Goal: Task Accomplishment & Management: Complete application form

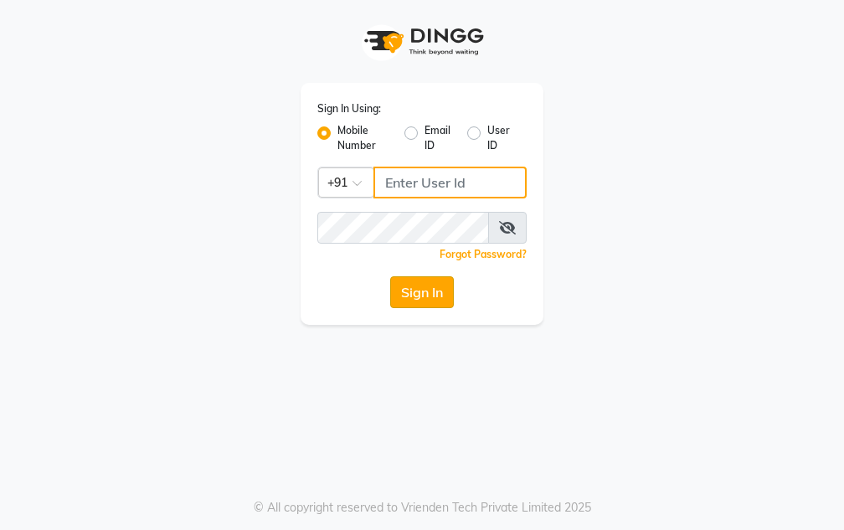
type input "7035125888"
click at [433, 298] on button "Sign In" at bounding box center [422, 292] width 64 height 32
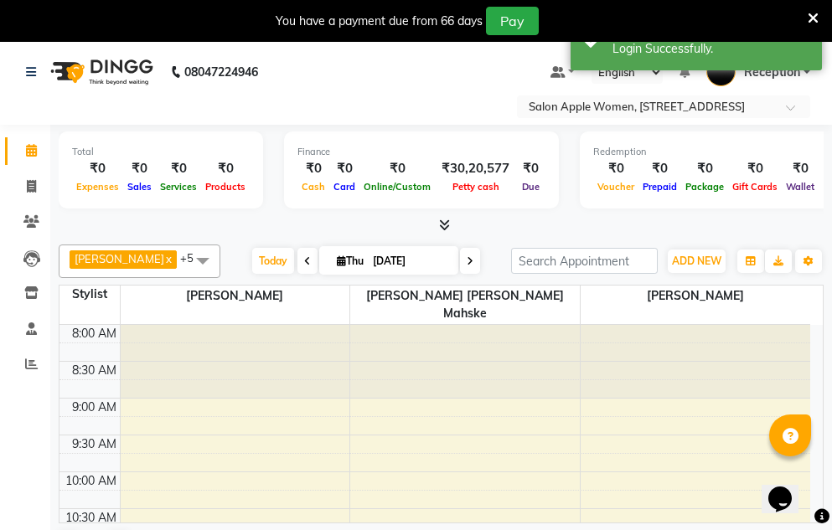
click at [297, 260] on span at bounding box center [307, 261] width 20 height 26
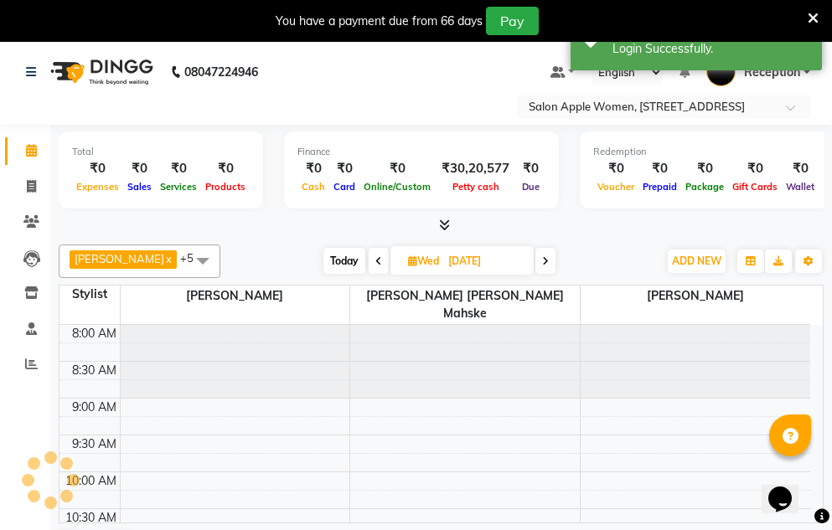
scroll to position [369, 0]
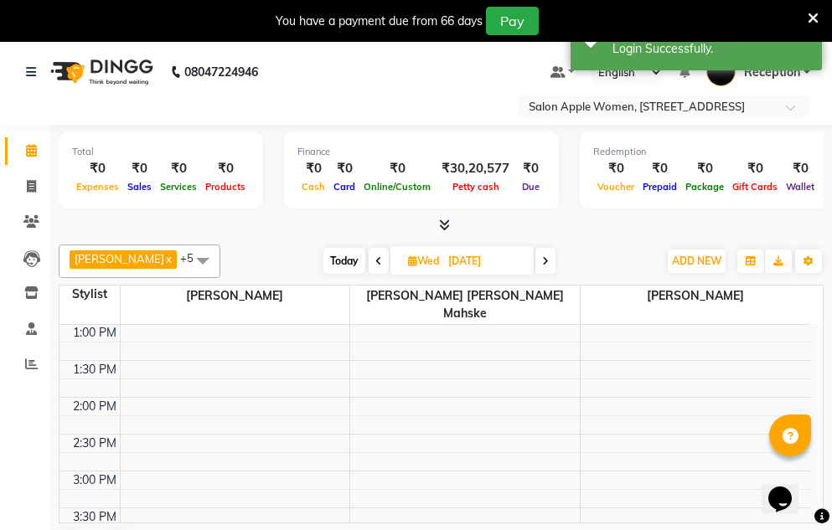
click at [375, 258] on icon at bounding box center [378, 261] width 7 height 10
click at [378, 258] on icon at bounding box center [381, 261] width 7 height 10
click at [376, 258] on icon at bounding box center [379, 261] width 7 height 10
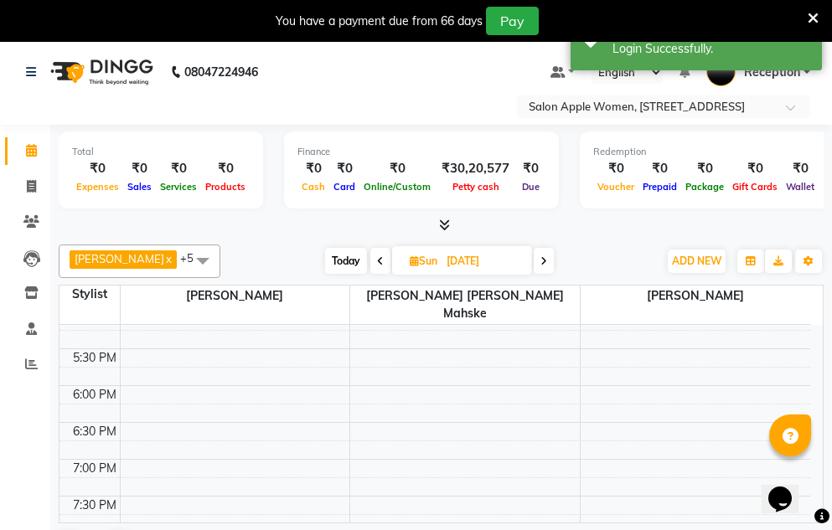
scroll to position [742, 0]
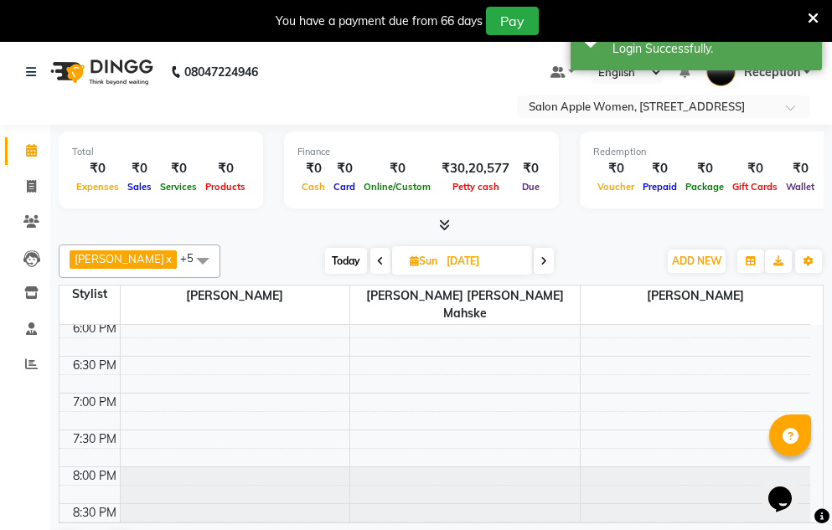
click at [377, 257] on icon at bounding box center [380, 261] width 7 height 10
type input "[DATE]"
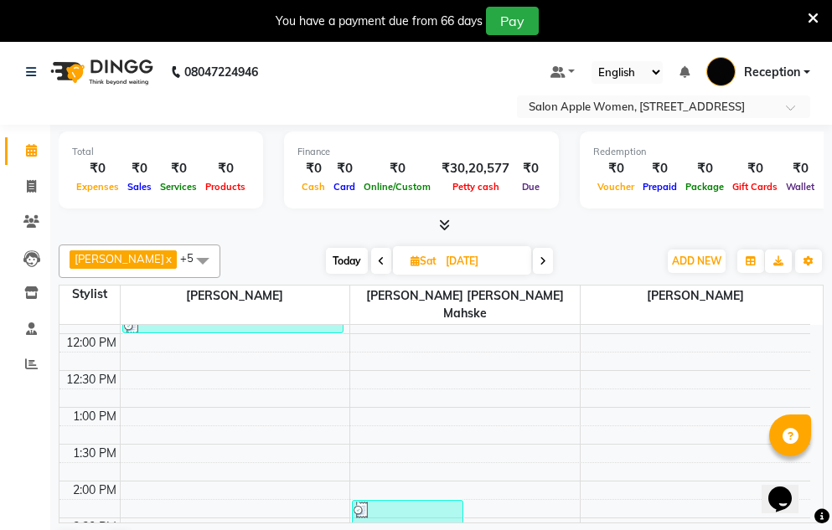
scroll to position [369, 0]
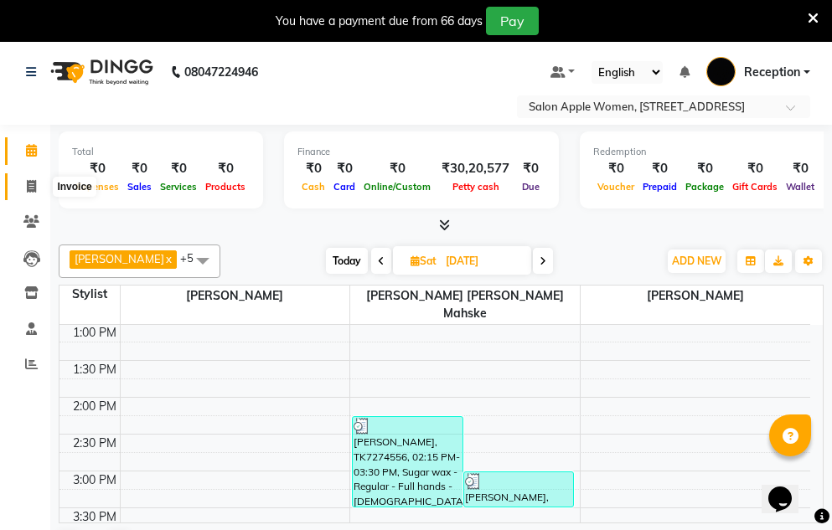
click at [34, 189] on icon at bounding box center [31, 186] width 9 height 13
select select "service"
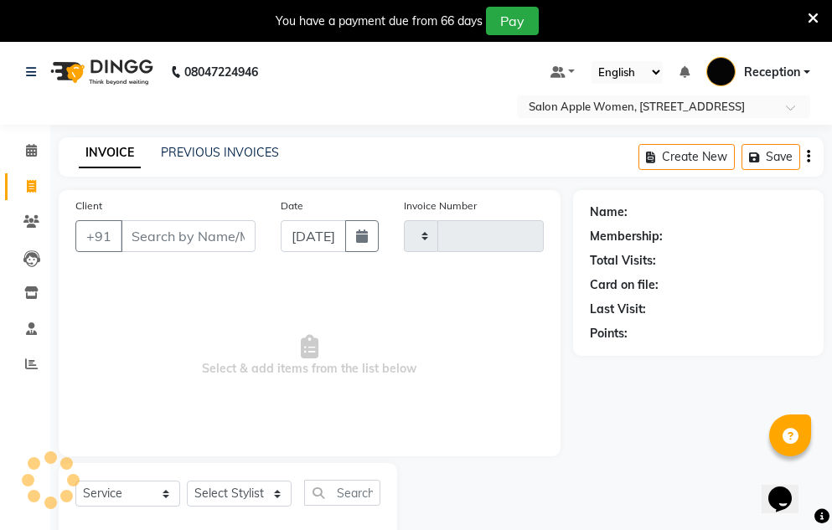
type input "0950"
select select "586"
click at [363, 245] on button "button" at bounding box center [361, 236] width 33 height 32
select select "9"
select select "2025"
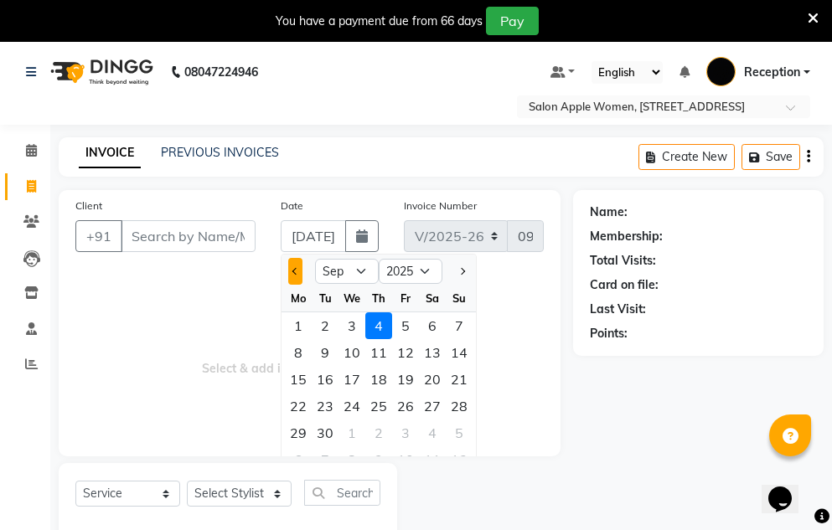
click at [289, 275] on button "Previous month" at bounding box center [295, 271] width 14 height 27
select select "8"
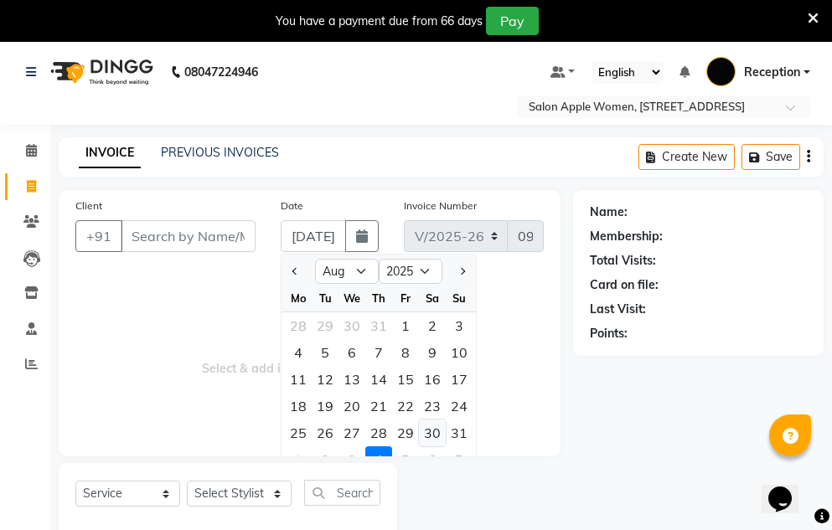
click at [425, 436] on div "30" at bounding box center [432, 433] width 27 height 27
type input "[DATE]"
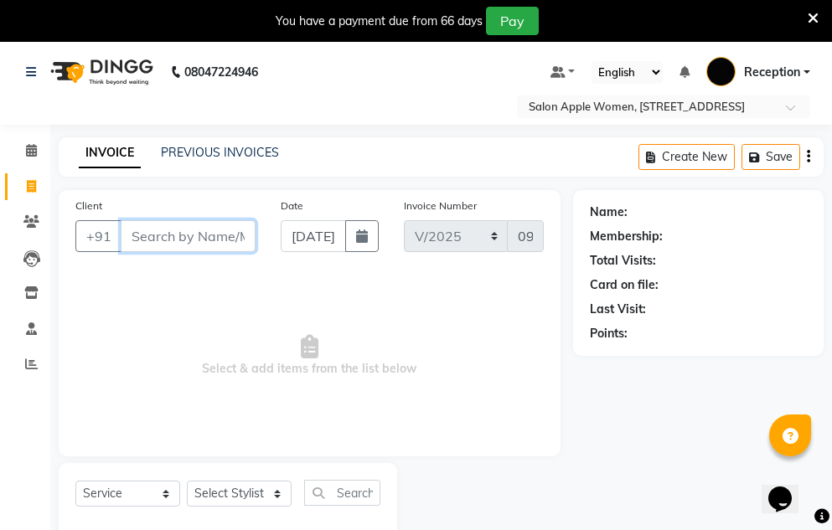
click at [185, 242] on input "Client" at bounding box center [188, 236] width 135 height 32
click at [26, 151] on icon at bounding box center [31, 150] width 11 height 13
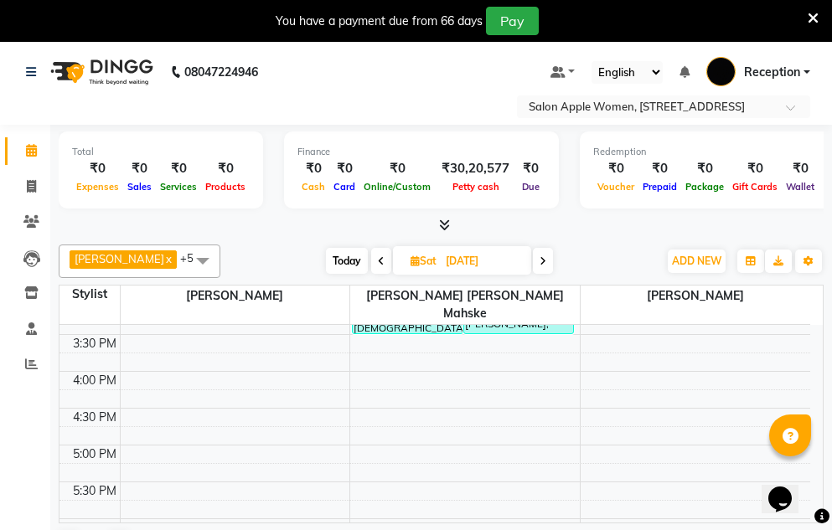
scroll to position [502, 0]
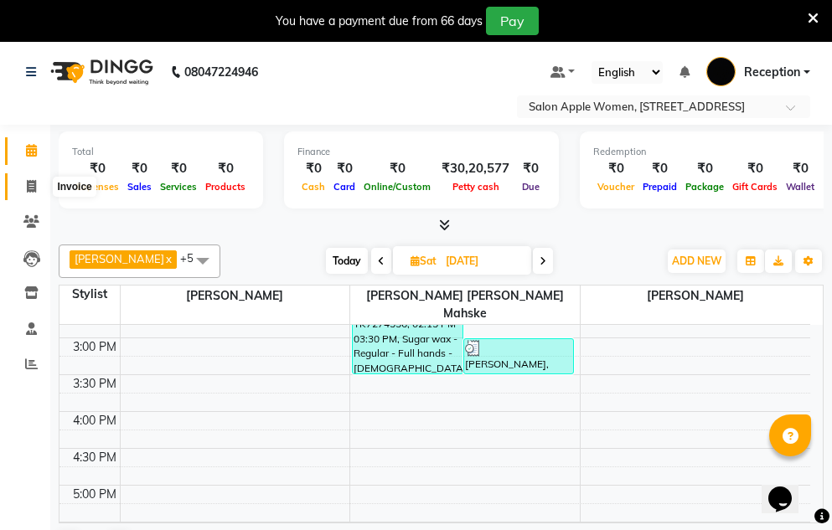
click at [38, 183] on span at bounding box center [31, 187] width 29 height 19
select select "service"
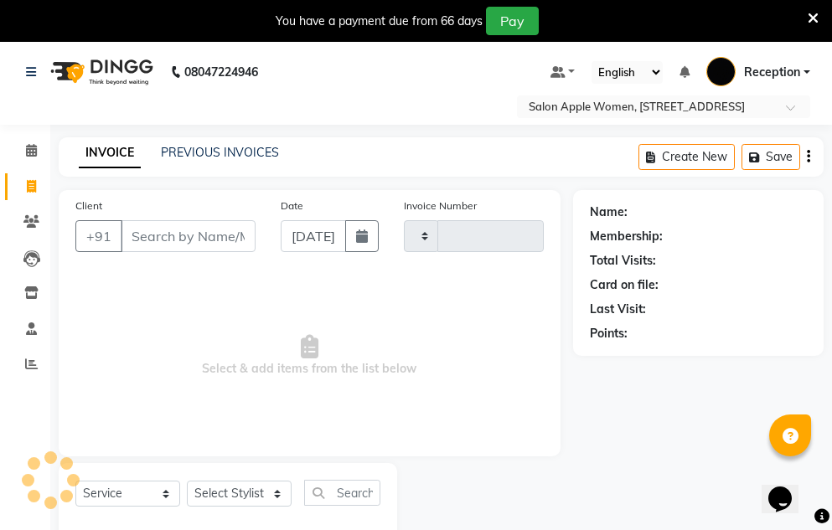
type input "0950"
select select "586"
click at [365, 244] on button "button" at bounding box center [361, 236] width 33 height 32
select select "9"
select select "2025"
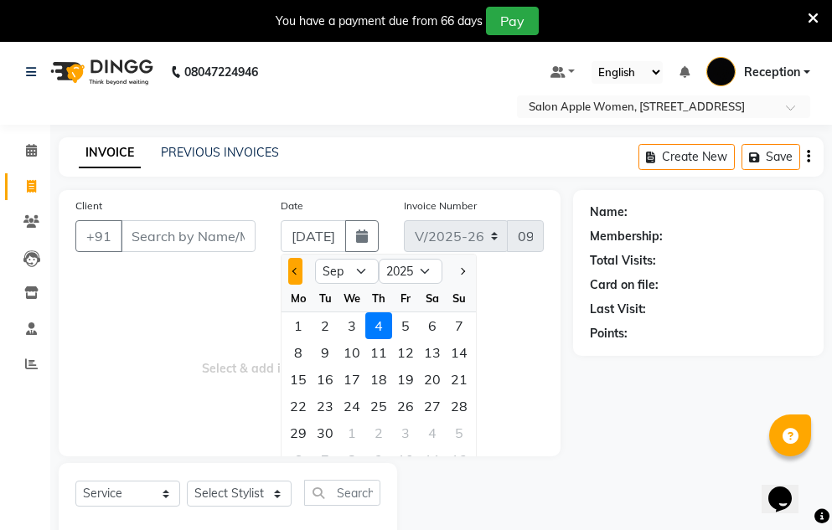
click at [298, 267] on button "Previous month" at bounding box center [295, 271] width 14 height 27
select select "8"
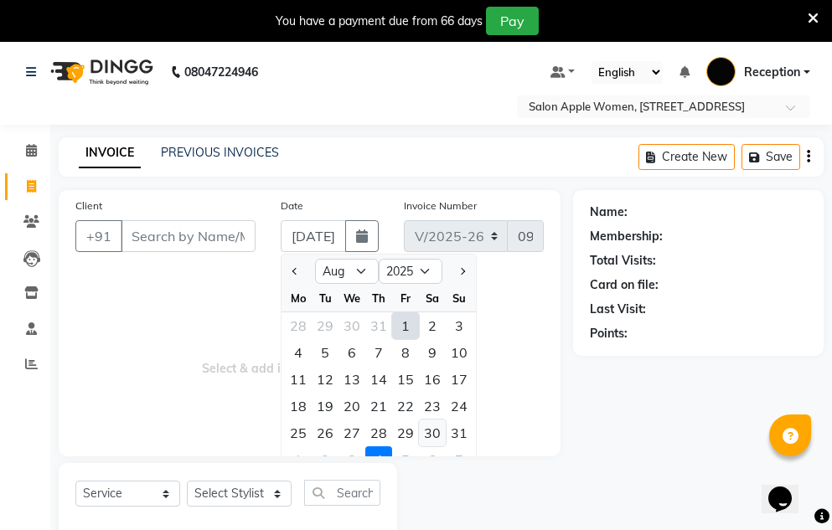
click at [436, 436] on div "30" at bounding box center [432, 433] width 27 height 27
type input "[DATE]"
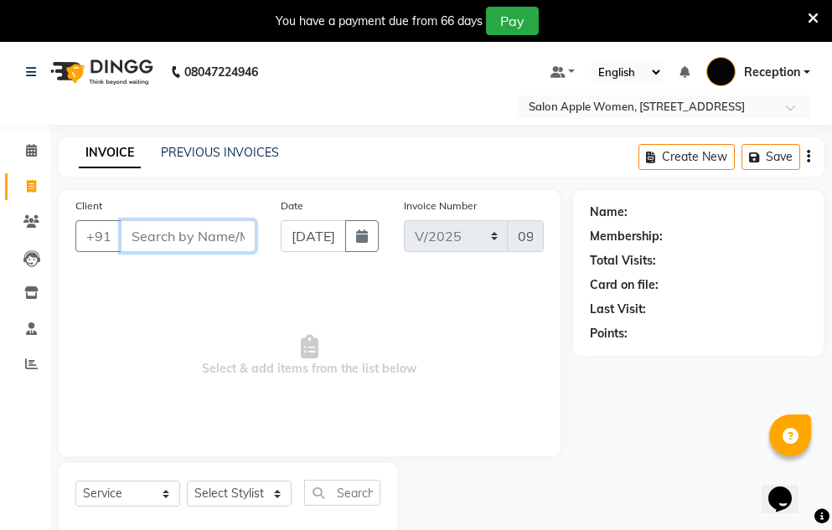
click at [207, 234] on input "Client" at bounding box center [188, 236] width 135 height 32
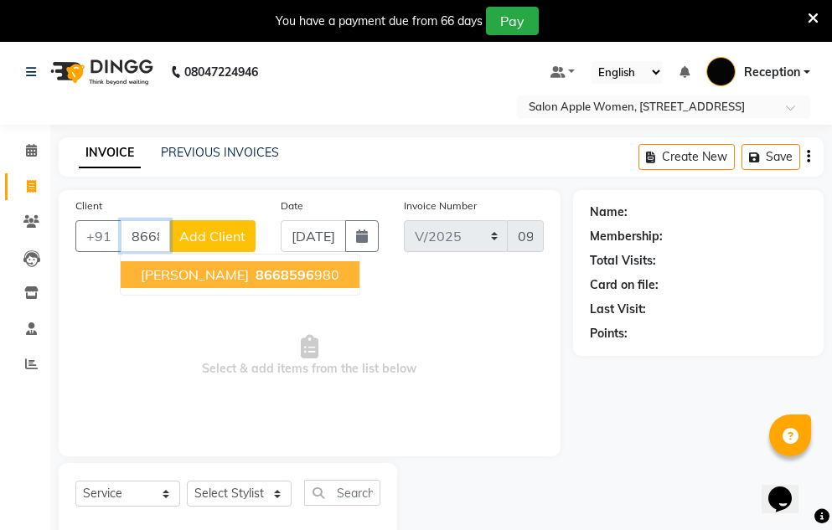
click at [236, 276] on span "[PERSON_NAME]" at bounding box center [195, 274] width 108 height 17
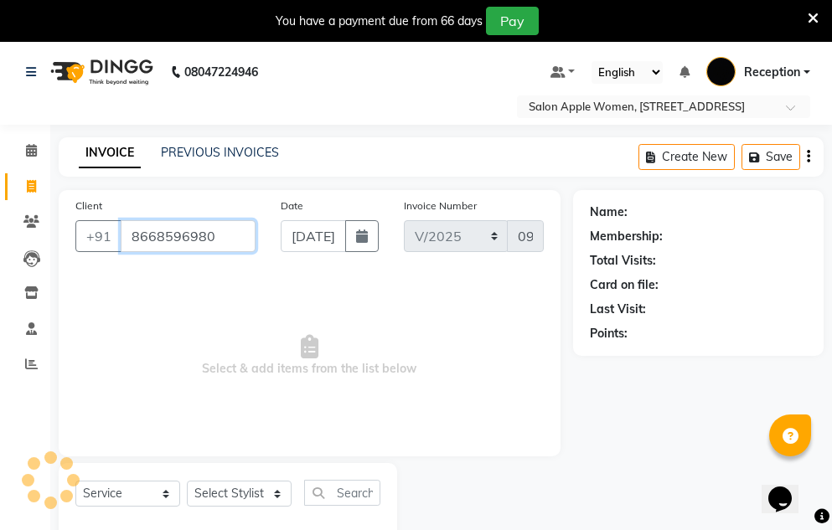
type input "8668596980"
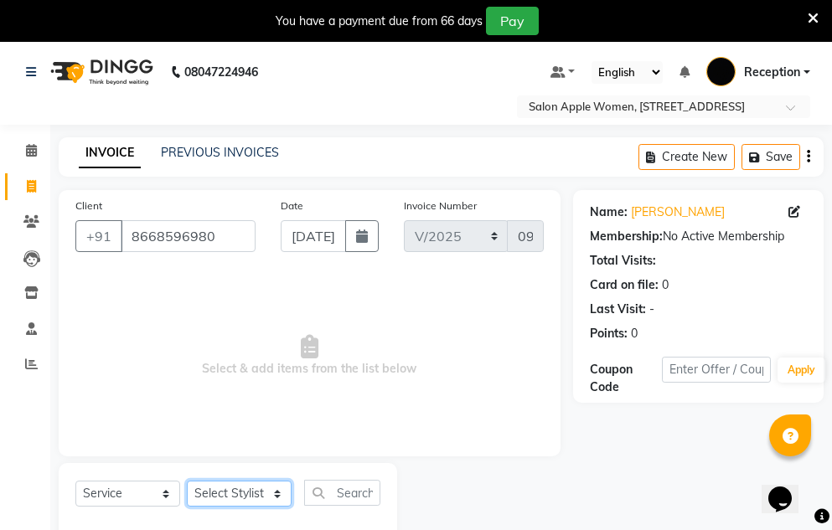
click at [245, 489] on select "Select Stylist [PERSON_NAME] [PERSON_NAME] mahske Archana [PERSON_NAME] [PERSON…" at bounding box center [239, 494] width 105 height 26
select select "63477"
click at [187, 481] on select "Select Stylist [PERSON_NAME] [PERSON_NAME] mahske Archana [PERSON_NAME] [PERSON…" at bounding box center [239, 494] width 105 height 26
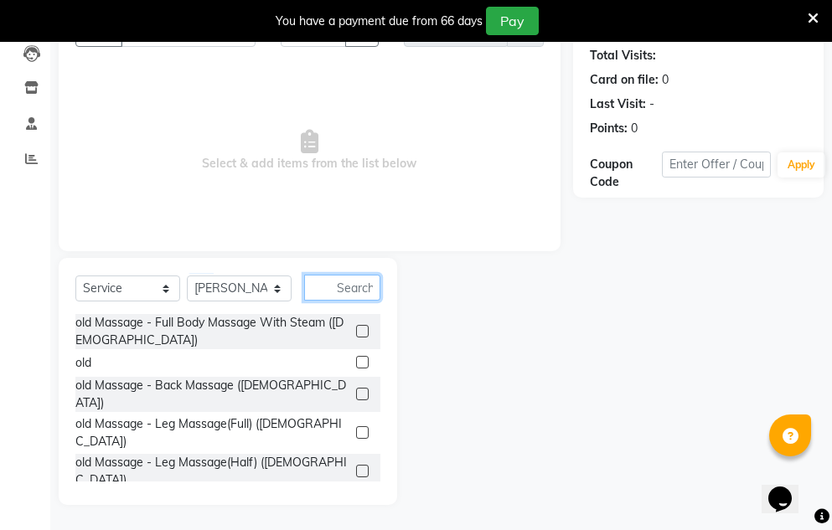
click at [345, 289] on input "text" at bounding box center [342, 288] width 76 height 26
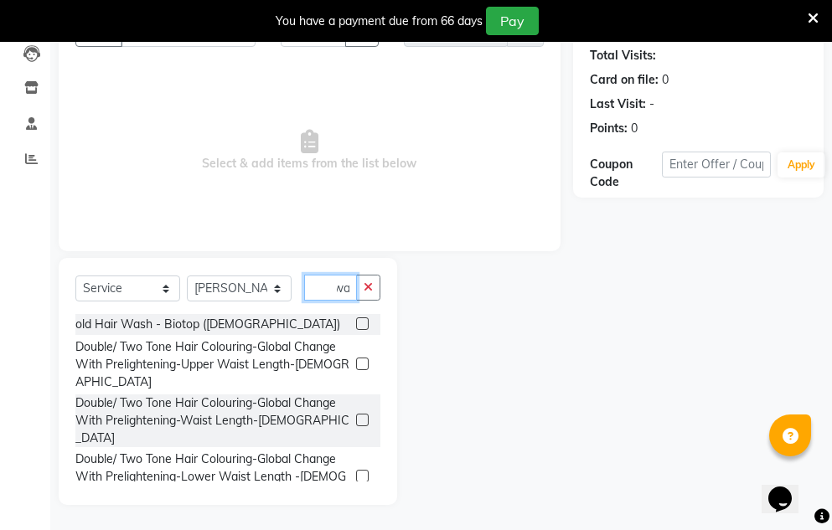
scroll to position [0, 9]
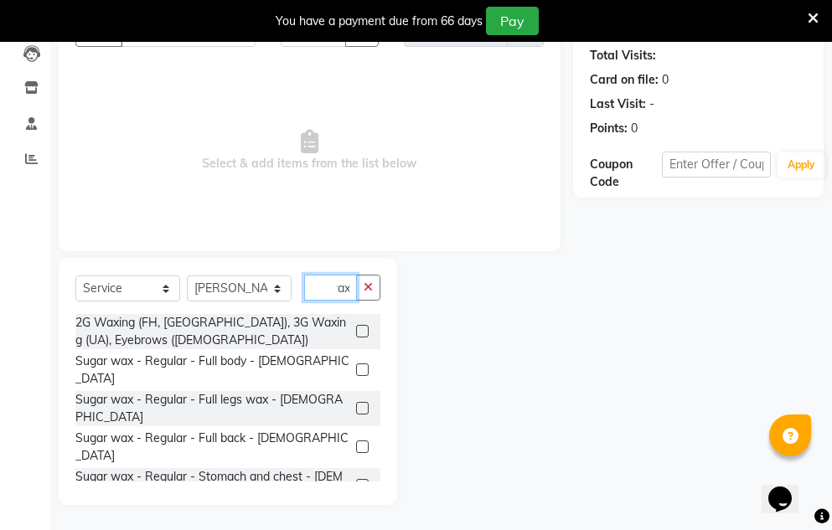
type input "wax"
click at [356, 518] on label at bounding box center [362, 524] width 13 height 13
click at [356, 519] on input "checkbox" at bounding box center [361, 524] width 11 height 11
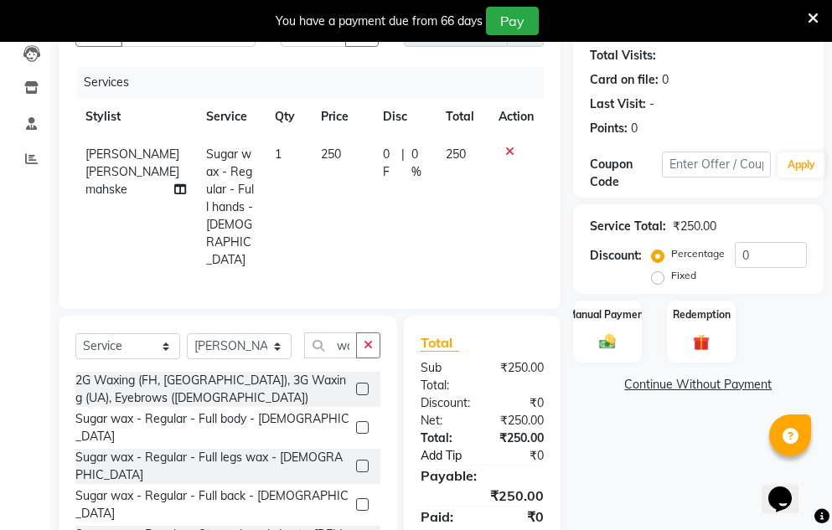
checkbox input "false"
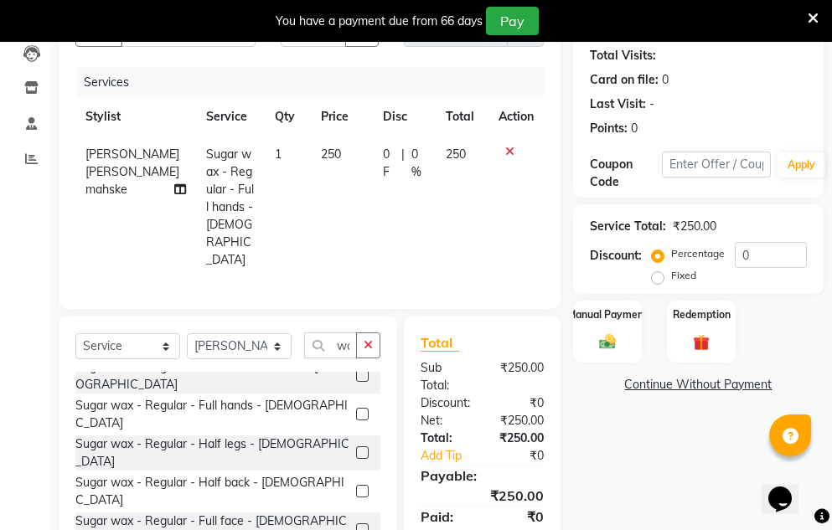
scroll to position [251, 0]
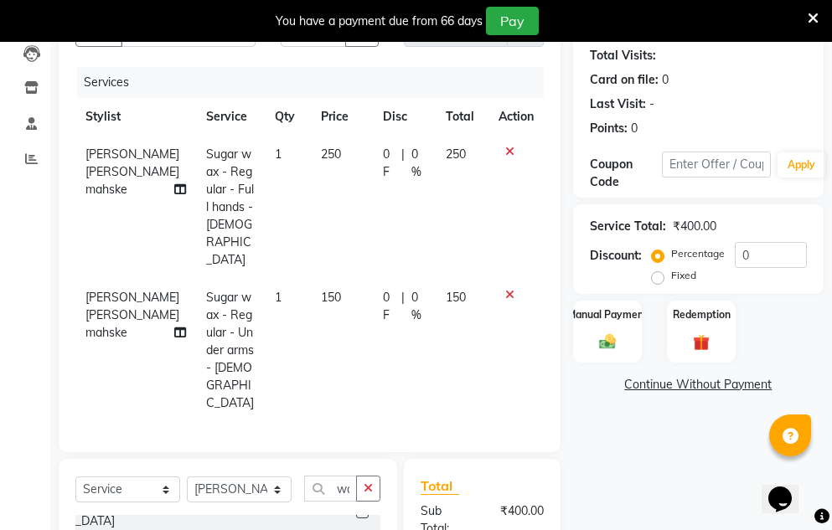
checkbox input "false"
click at [610, 346] on img at bounding box center [607, 341] width 28 height 19
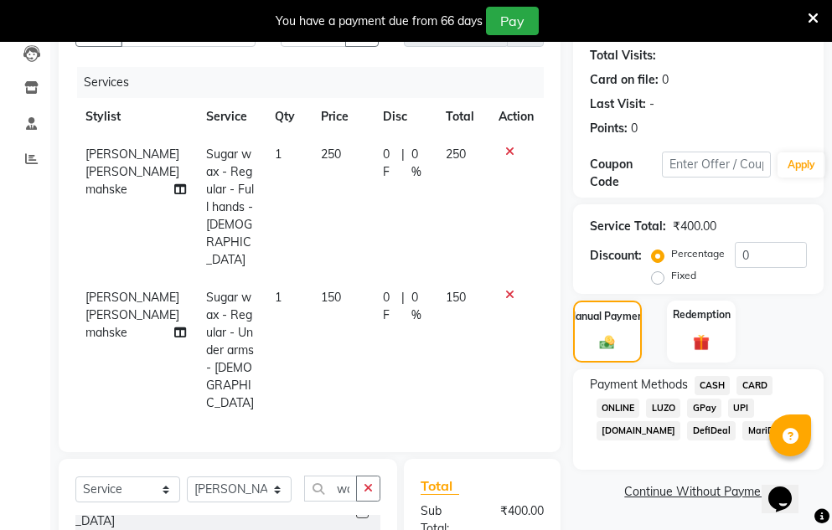
click at [714, 387] on span "CASH" at bounding box center [712, 385] width 36 height 19
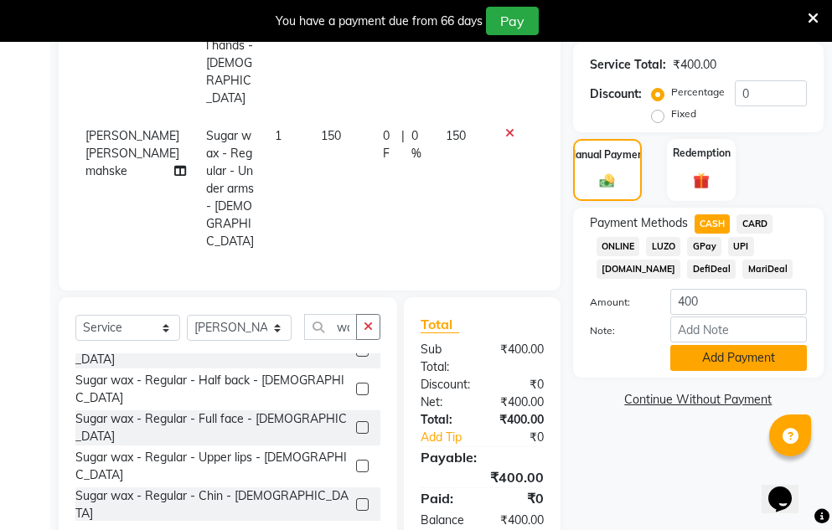
scroll to position [368, 0]
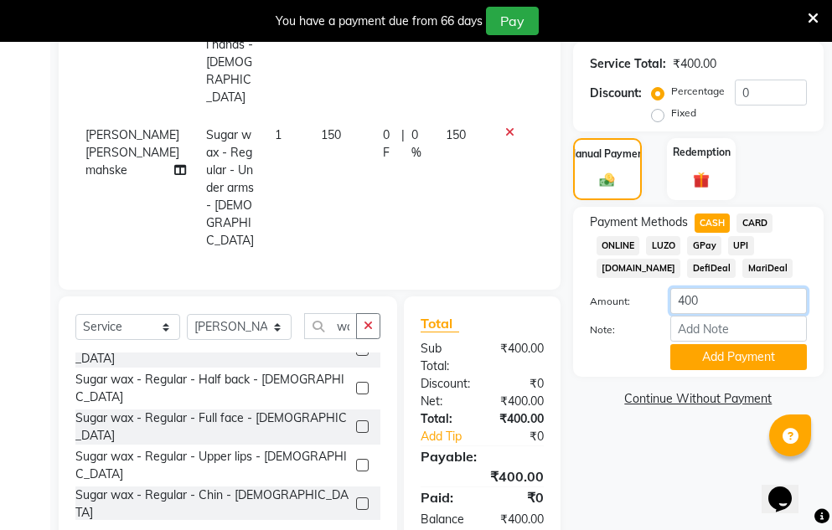
click at [724, 309] on input "400" at bounding box center [738, 301] width 137 height 26
type input "4"
type input "350"
click at [728, 352] on button "Add Payment" at bounding box center [738, 357] width 137 height 26
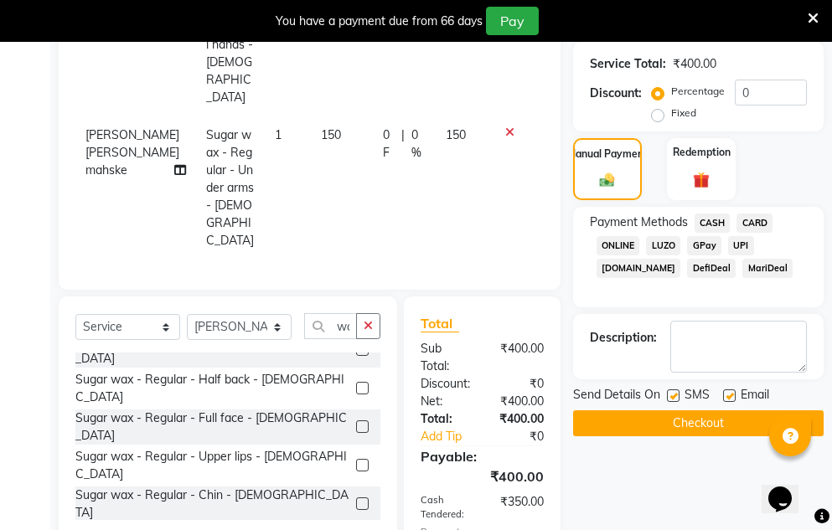
click at [716, 425] on button "Checkout" at bounding box center [698, 423] width 250 height 26
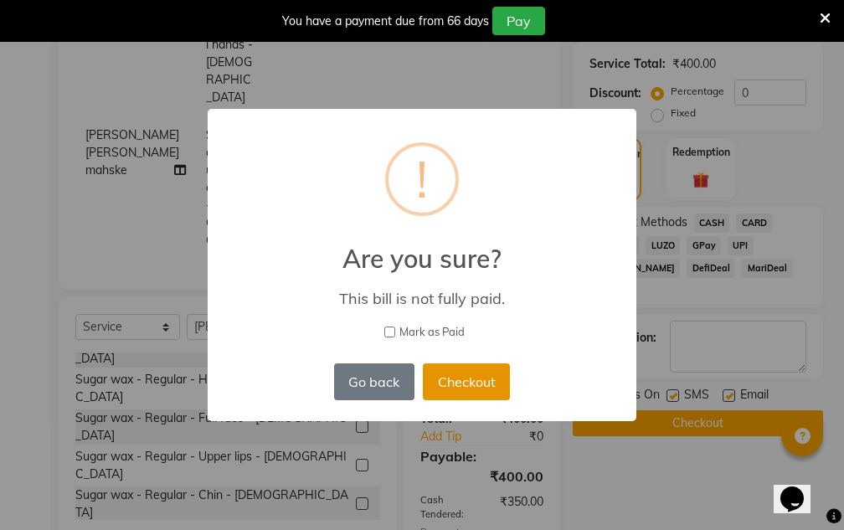
click at [463, 380] on button "Checkout" at bounding box center [466, 381] width 87 height 37
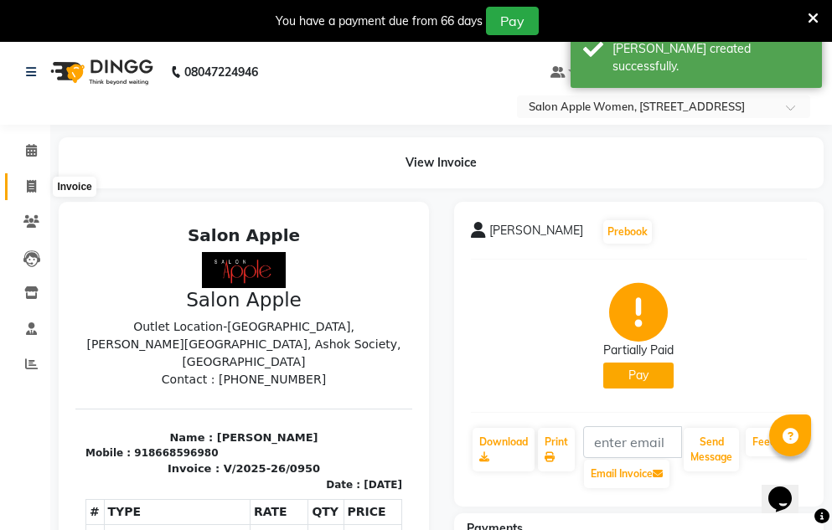
click at [25, 187] on span at bounding box center [31, 187] width 29 height 19
select select "586"
select select "service"
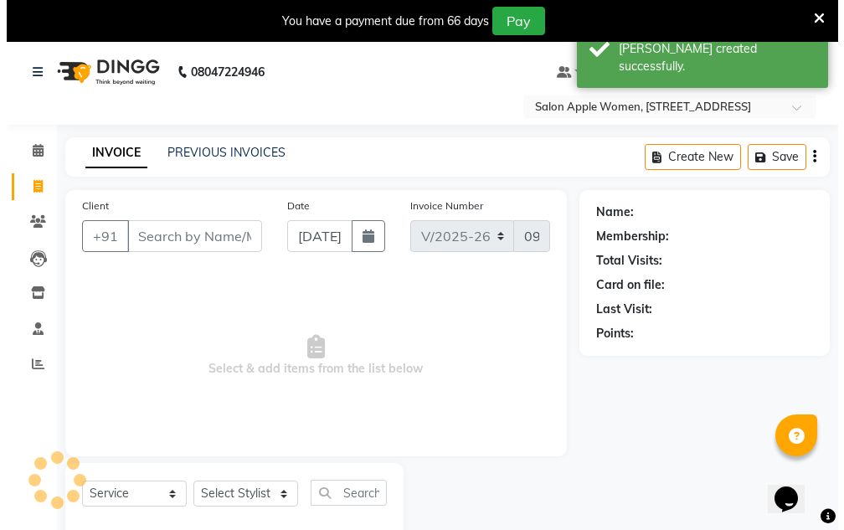
scroll to position [42, 0]
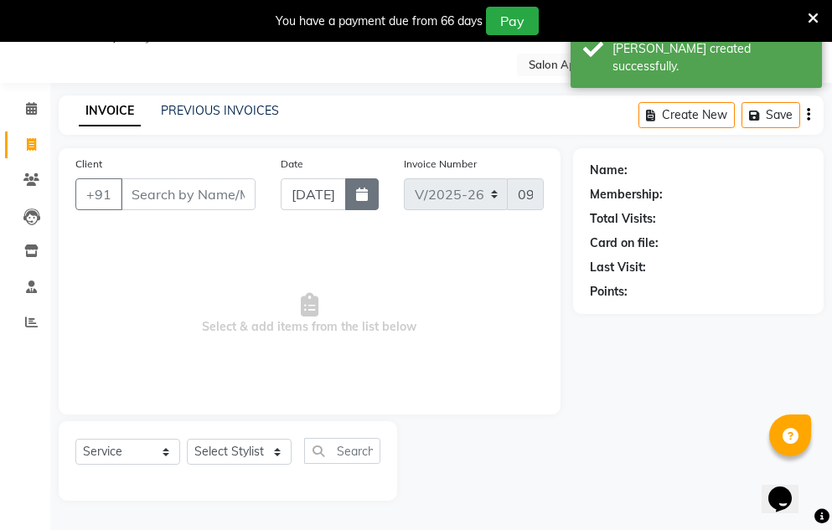
click at [363, 207] on button "button" at bounding box center [361, 194] width 33 height 32
select select "9"
select select "2025"
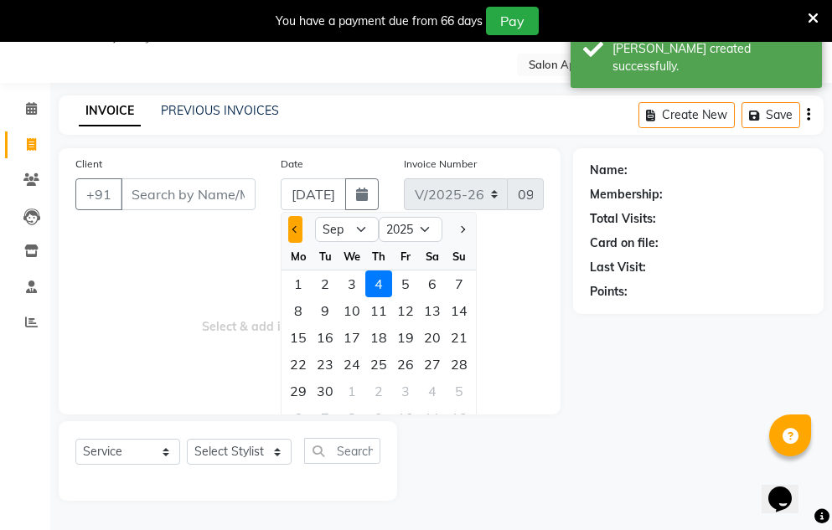
click at [300, 233] on button "Previous month" at bounding box center [295, 229] width 14 height 27
select select "8"
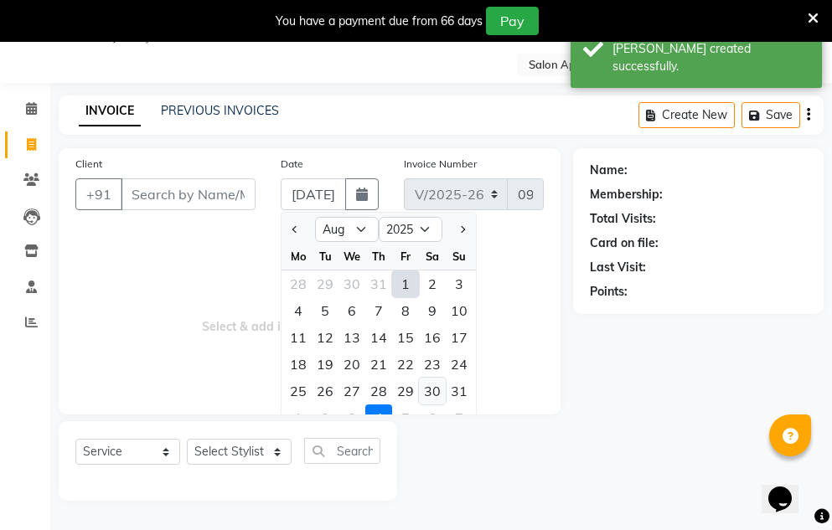
click at [427, 394] on div "30" at bounding box center [432, 391] width 27 height 27
type input "[DATE]"
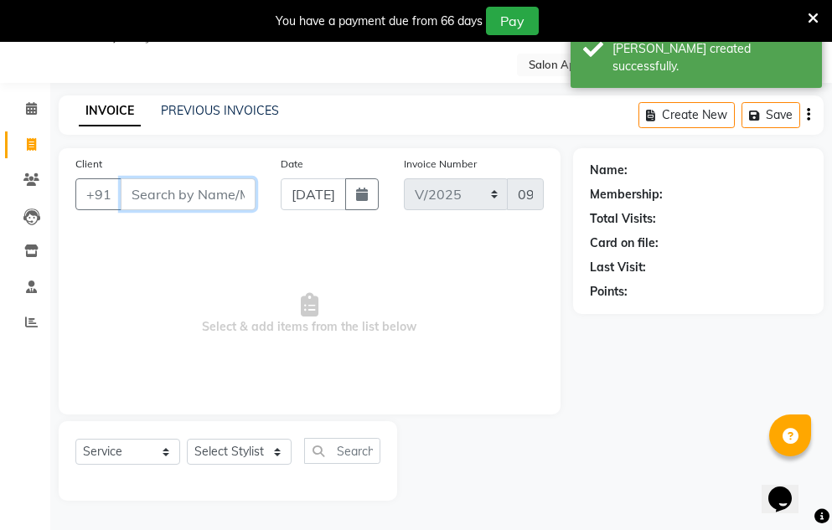
click at [153, 199] on input "Client" at bounding box center [188, 194] width 135 height 32
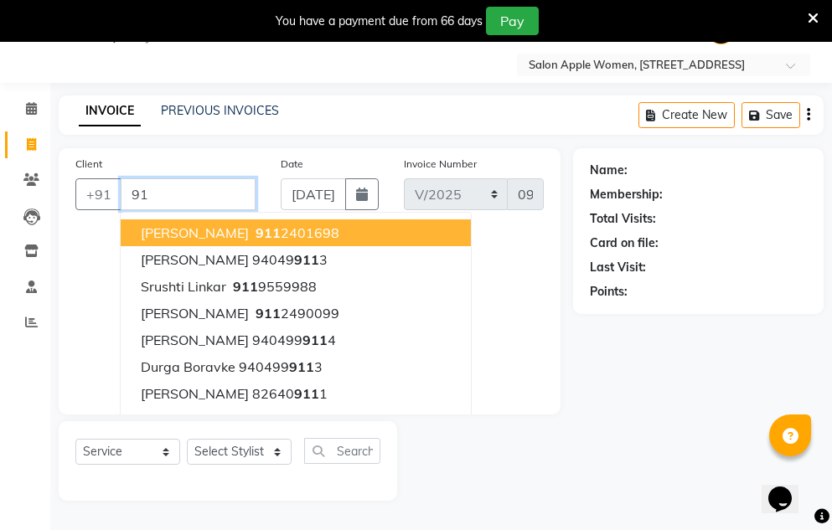
type input "9"
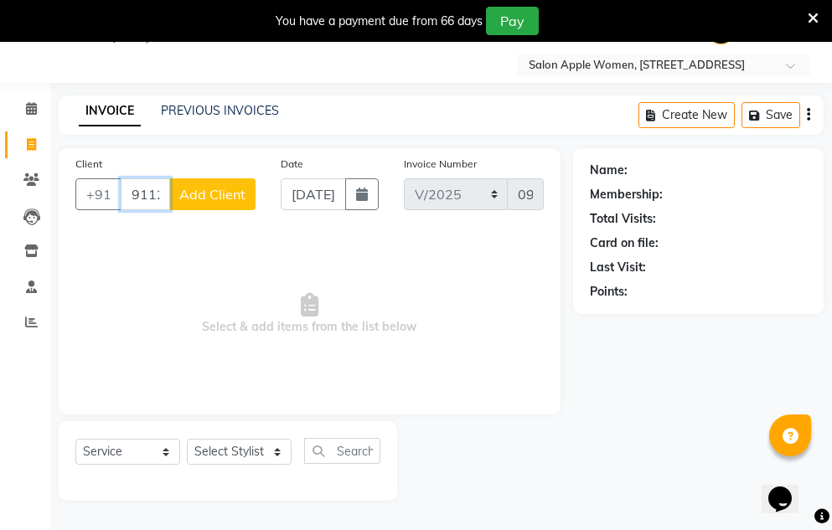
type input "9112461585"
click at [221, 193] on span "Add Client" at bounding box center [212, 194] width 66 height 17
select select "22"
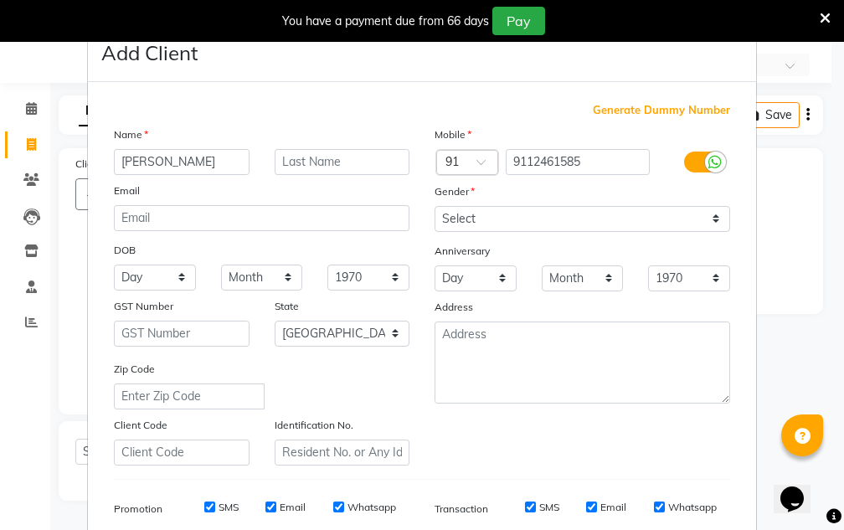
type input "[PERSON_NAME]"
click at [301, 173] on input "text" at bounding box center [343, 162] width 136 height 26
type input "Chavan"
click at [451, 217] on select "Select [DEMOGRAPHIC_DATA] [DEMOGRAPHIC_DATA] Other Prefer Not To Say" at bounding box center [583, 219] width 296 height 26
select select "[DEMOGRAPHIC_DATA]"
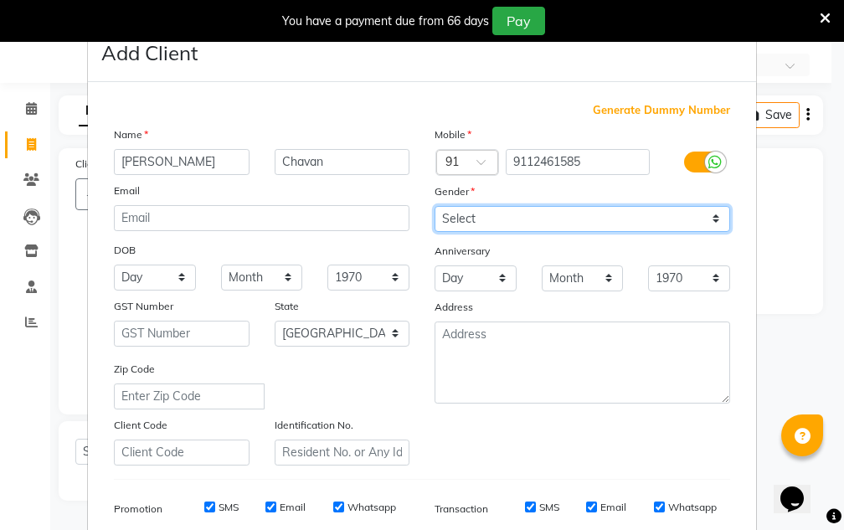
click at [435, 206] on select "Select [DEMOGRAPHIC_DATA] [DEMOGRAPHIC_DATA] Other Prefer Not To Say" at bounding box center [583, 219] width 296 height 26
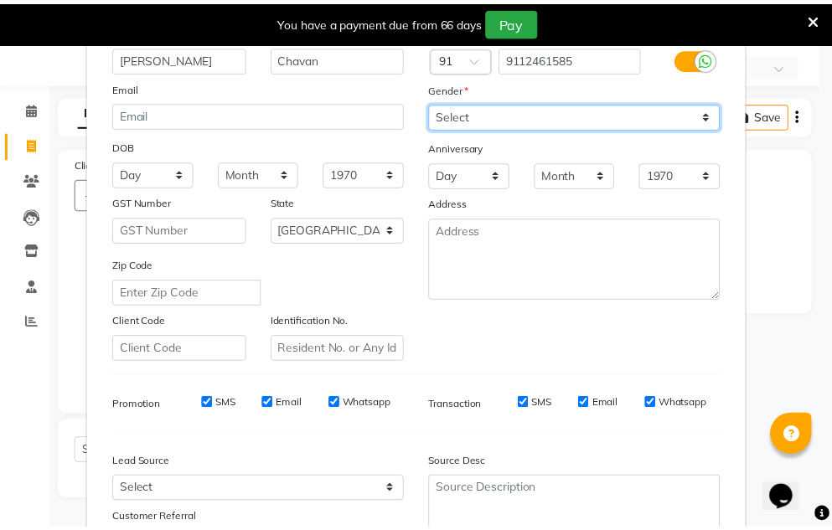
scroll to position [243, 0]
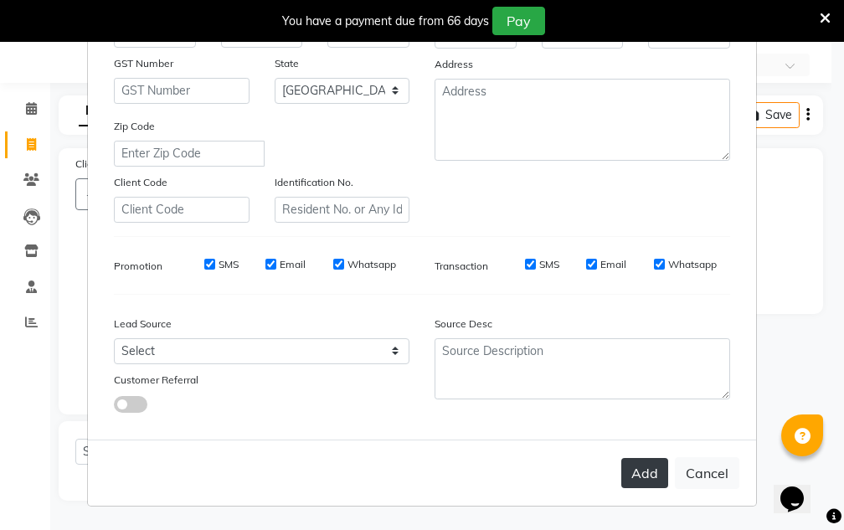
click at [621, 481] on button "Add" at bounding box center [644, 473] width 47 height 30
select select
select select "null"
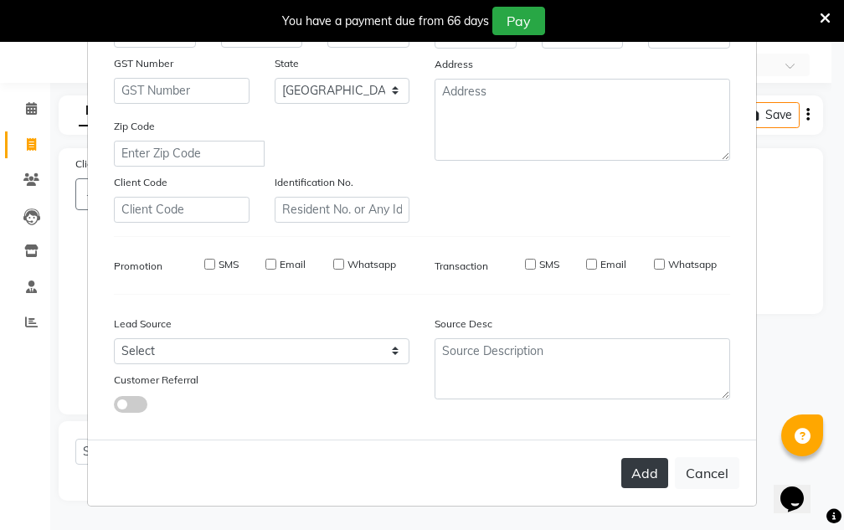
select select
checkbox input "false"
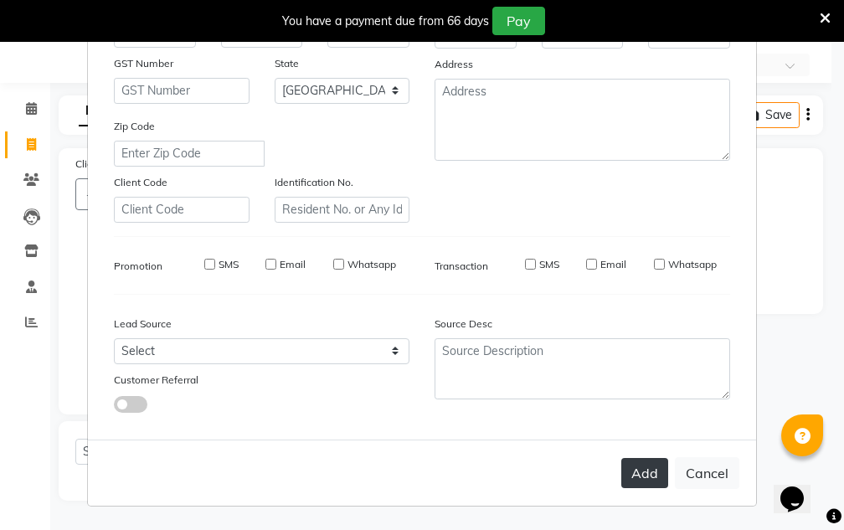
checkbox input "false"
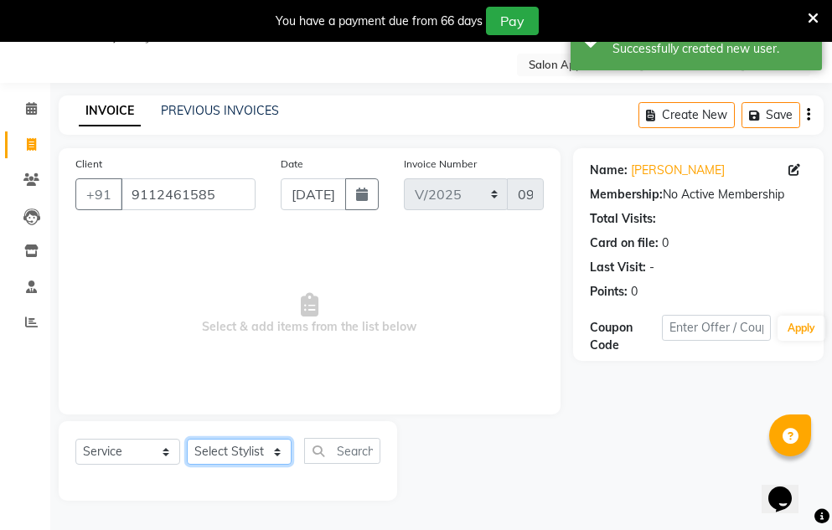
click at [239, 449] on select "Select Stylist [PERSON_NAME] [PERSON_NAME] mahske Archana [PERSON_NAME] [PERSON…" at bounding box center [239, 452] width 105 height 26
select select "84025"
click at [187, 439] on select "Select Stylist [PERSON_NAME] [PERSON_NAME] mahske Archana [PERSON_NAME] [PERSON…" at bounding box center [239, 452] width 105 height 26
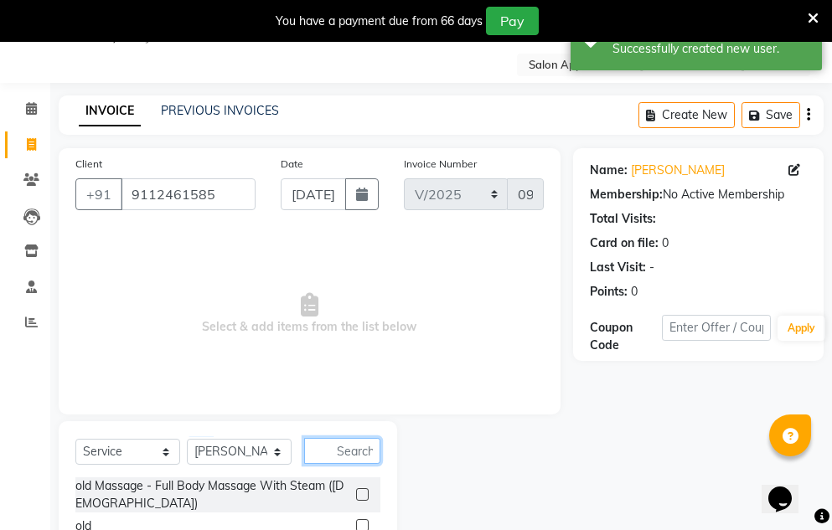
click at [328, 450] on input "text" at bounding box center [342, 451] width 76 height 26
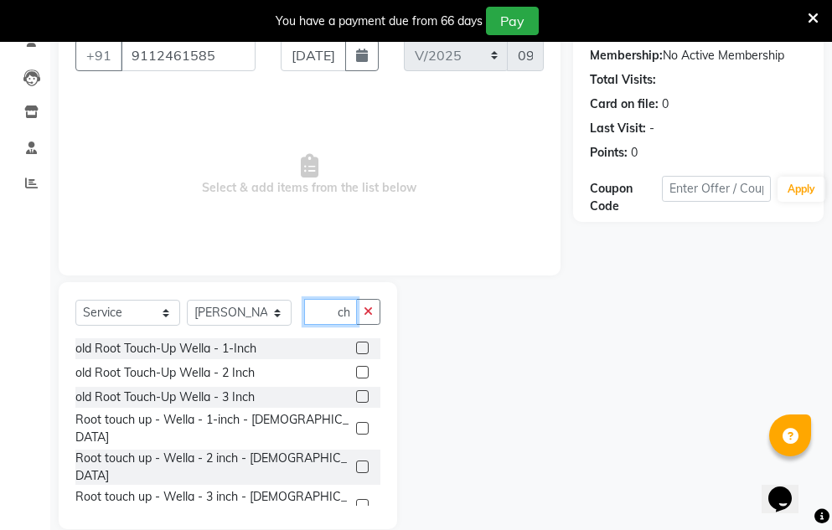
scroll to position [205, 0]
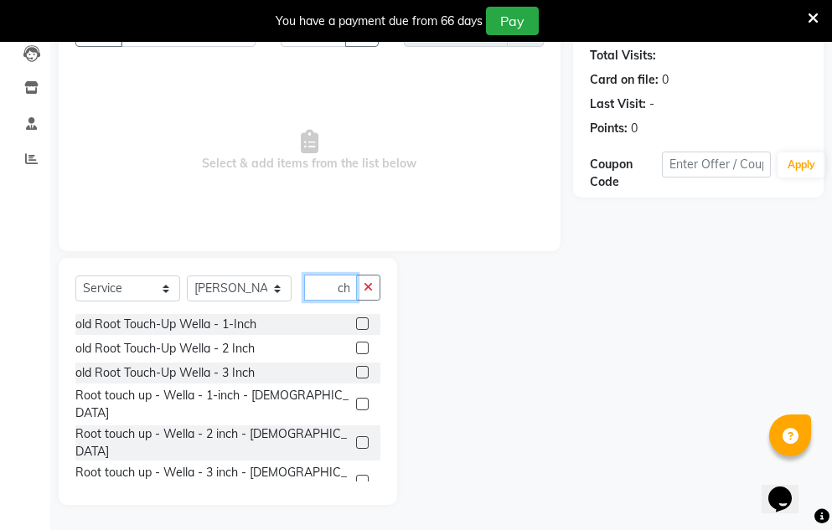
type input "touch"
click at [356, 398] on label at bounding box center [362, 404] width 13 height 13
click at [356, 399] on input "checkbox" at bounding box center [361, 404] width 11 height 11
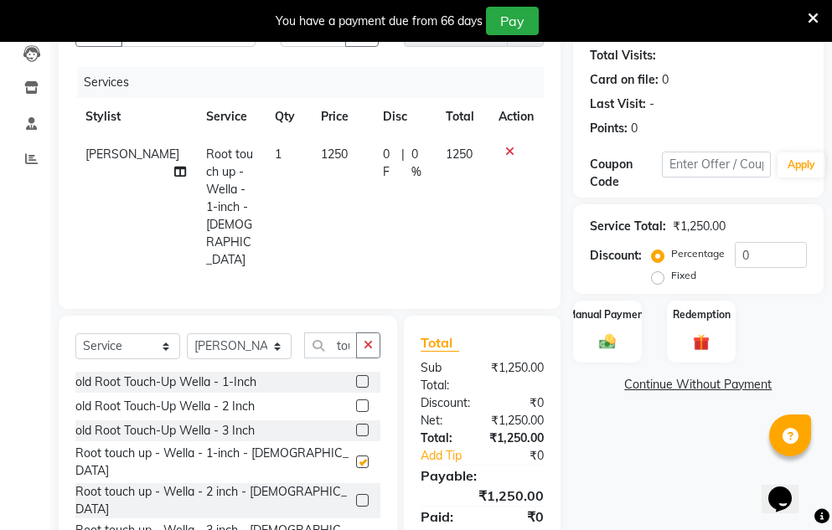
checkbox input "false"
click at [368, 339] on icon "button" at bounding box center [367, 345] width 9 height 12
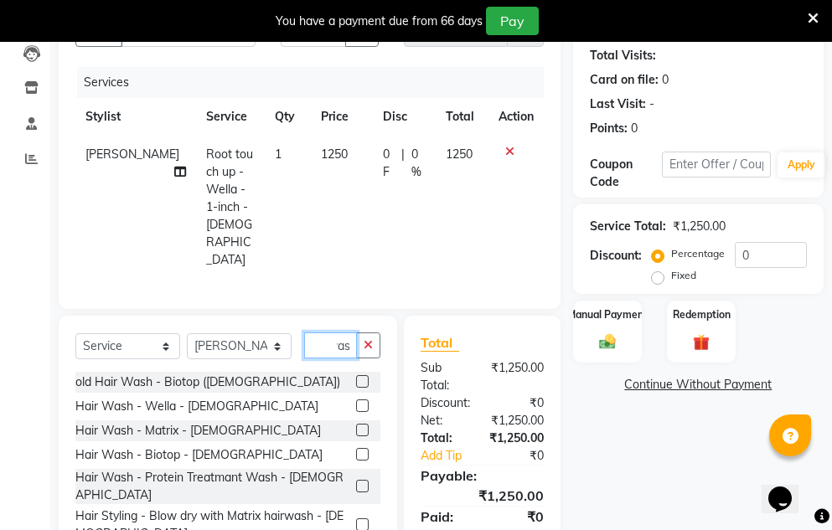
scroll to position [0, 16]
type input "wash"
click at [356, 399] on label at bounding box center [362, 405] width 13 height 13
click at [356, 401] on input "checkbox" at bounding box center [361, 406] width 11 height 11
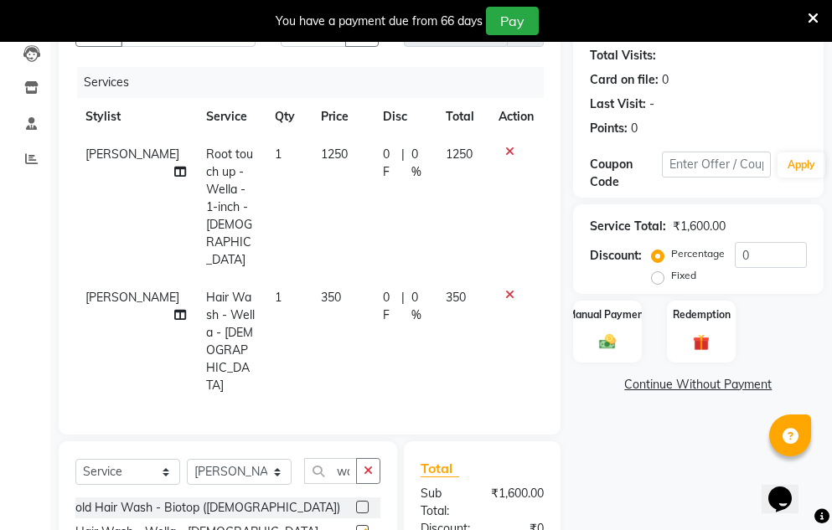
checkbox input "false"
click at [750, 253] on input "0" at bounding box center [770, 255] width 72 height 26
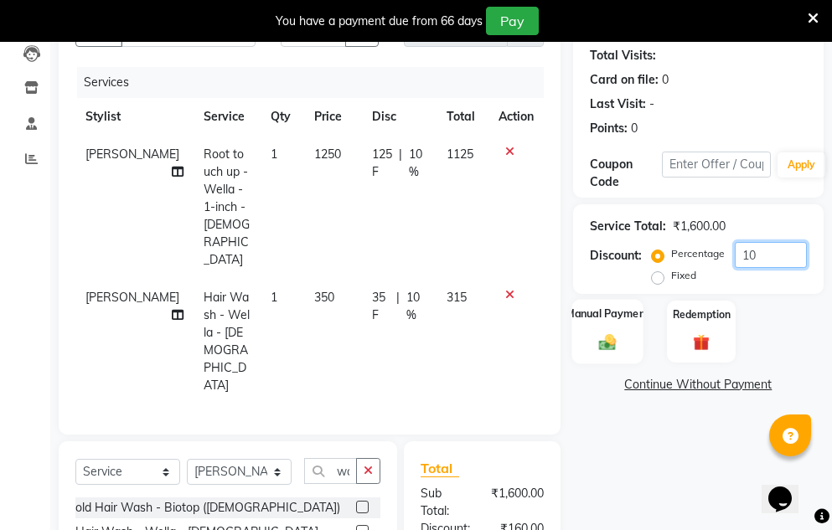
type input "10"
click at [605, 343] on img at bounding box center [607, 341] width 28 height 19
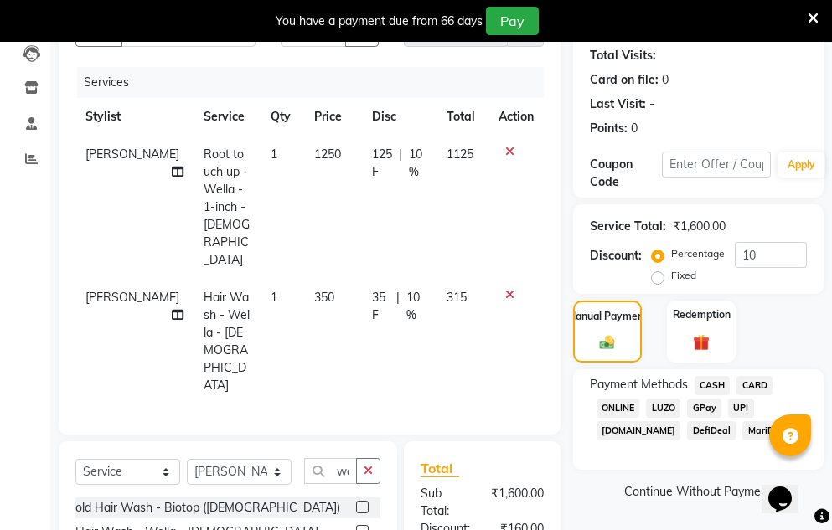
click at [712, 378] on span "CASH" at bounding box center [712, 385] width 36 height 19
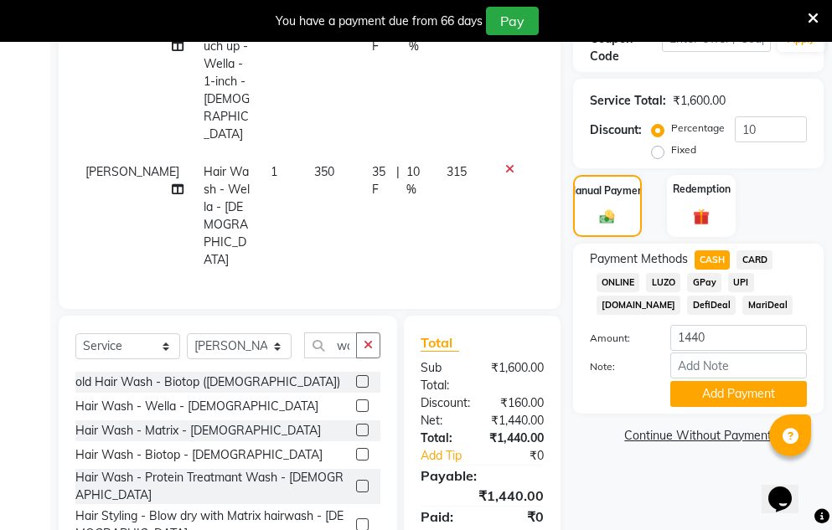
scroll to position [332, 0]
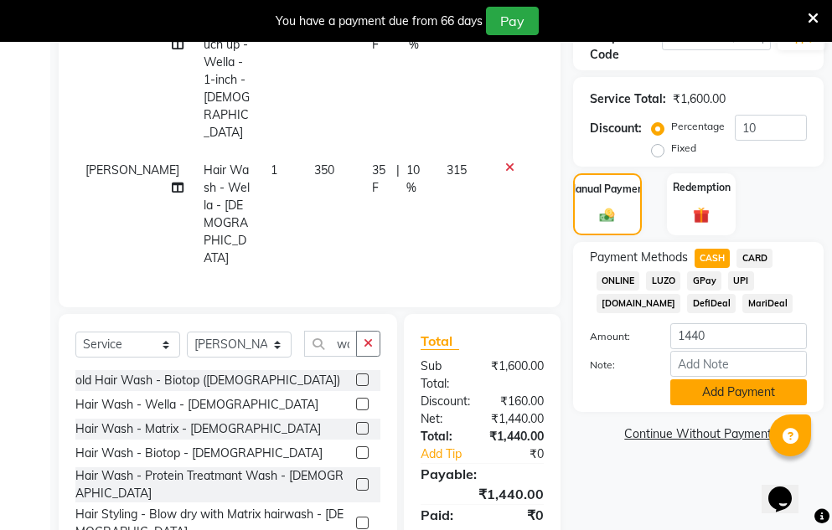
click at [717, 389] on button "Add Payment" at bounding box center [738, 392] width 137 height 26
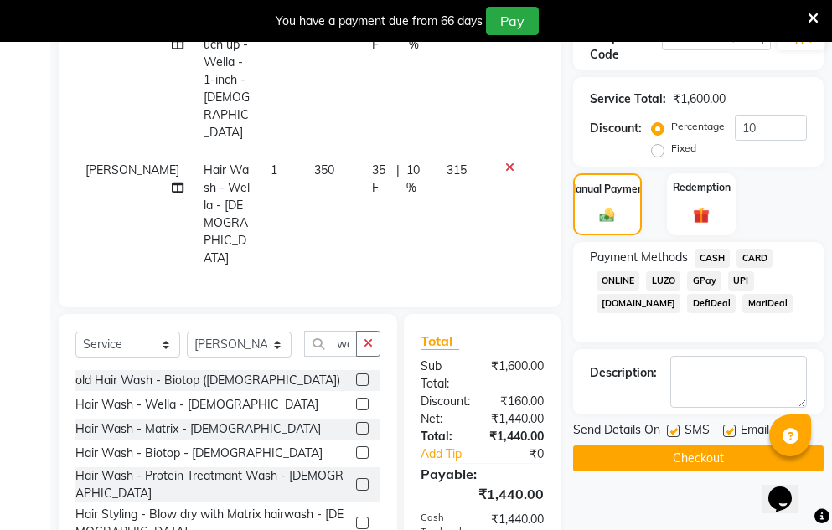
click at [690, 466] on button "Checkout" at bounding box center [698, 459] width 250 height 26
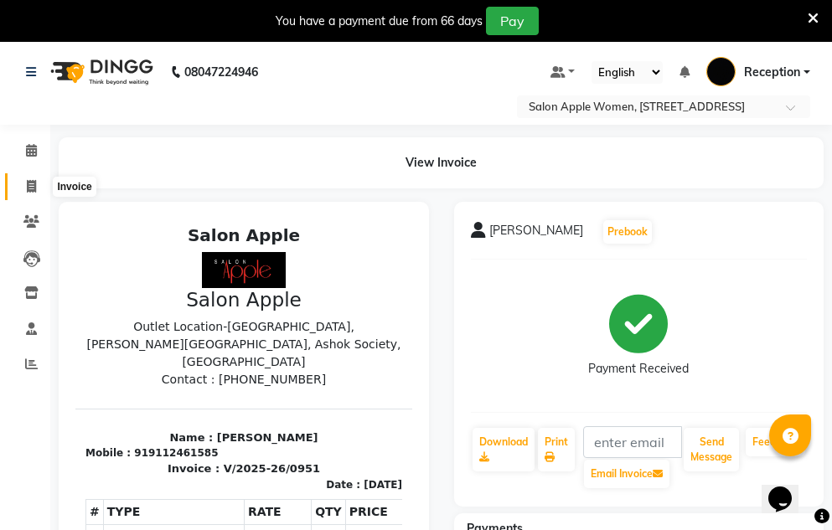
click at [35, 186] on icon at bounding box center [31, 186] width 9 height 13
select select "586"
select select "service"
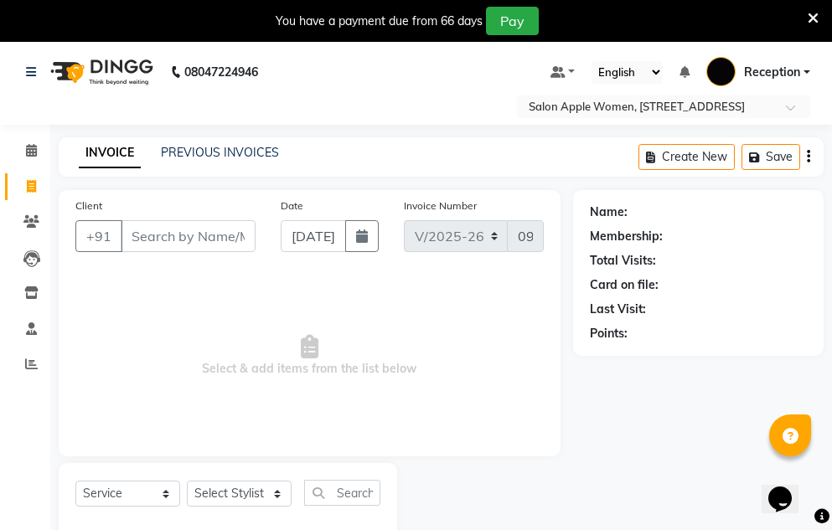
scroll to position [42, 0]
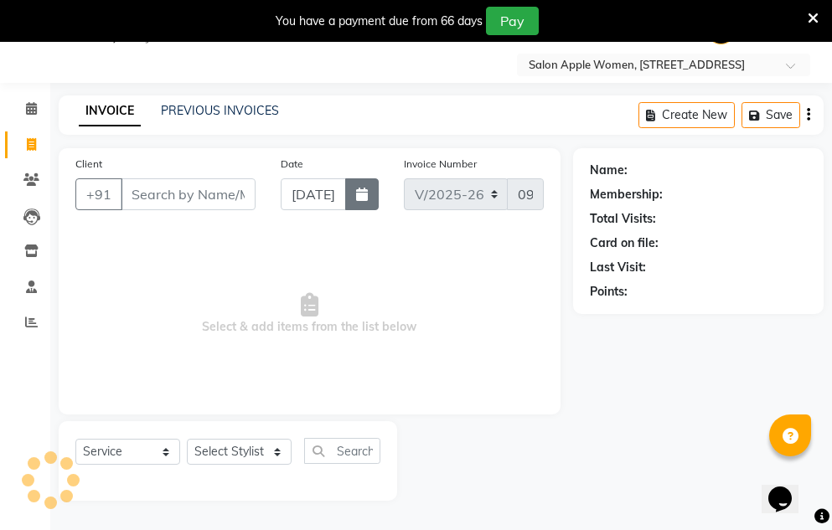
click at [351, 193] on button "button" at bounding box center [361, 194] width 33 height 32
select select "9"
select select "2025"
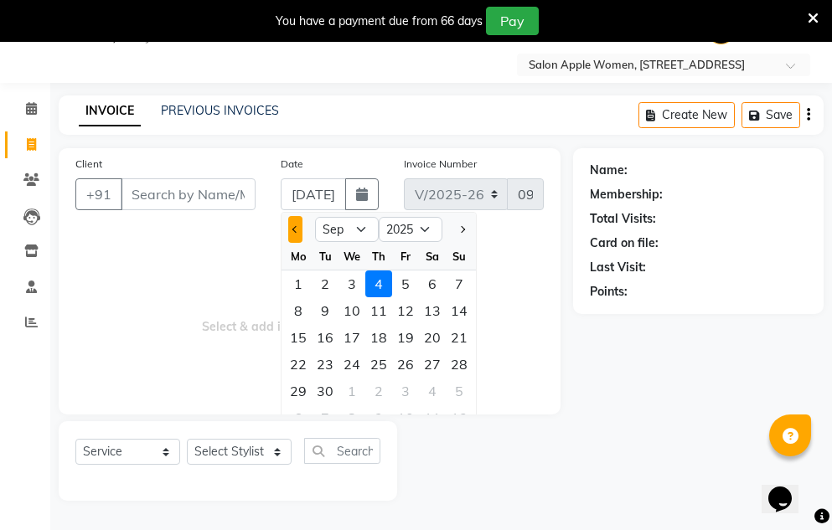
click at [293, 235] on button "Previous month" at bounding box center [295, 229] width 14 height 27
select select "8"
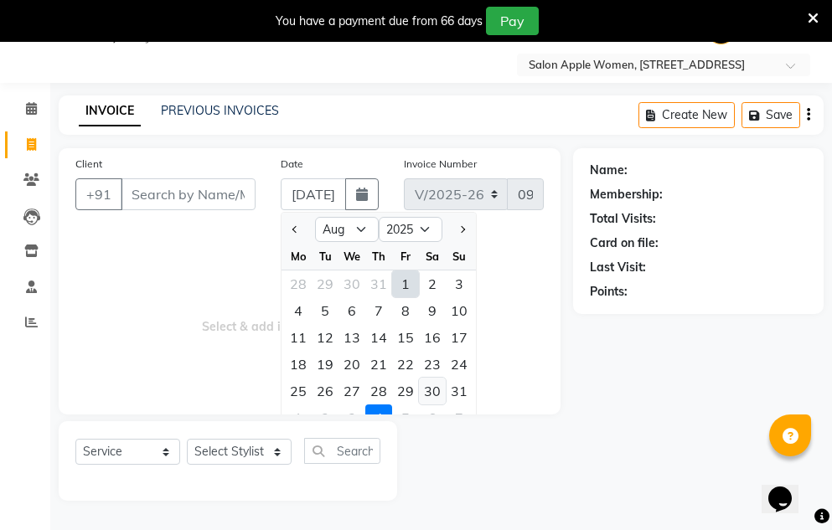
click at [427, 399] on div "30" at bounding box center [432, 391] width 27 height 27
type input "[DATE]"
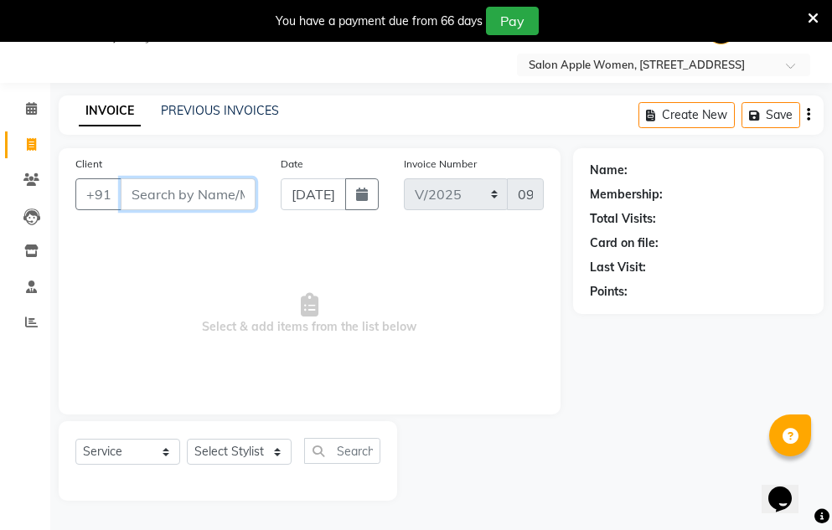
click at [187, 198] on input "Client" at bounding box center [188, 194] width 135 height 32
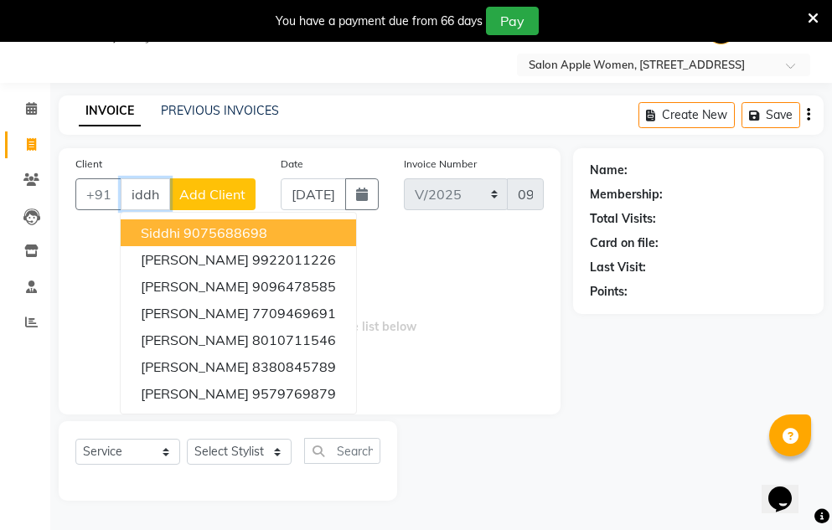
scroll to position [0, 10]
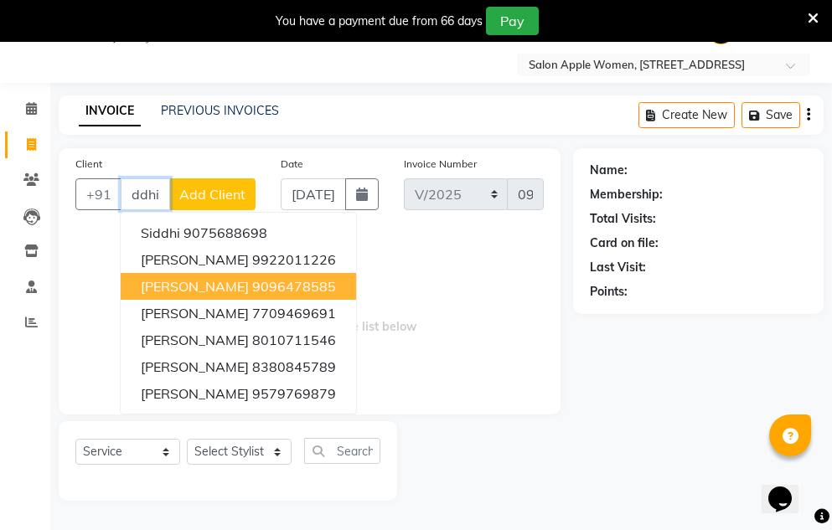
click at [252, 292] on ngb-highlight "9096478585" at bounding box center [294, 286] width 84 height 17
type input "9096478585"
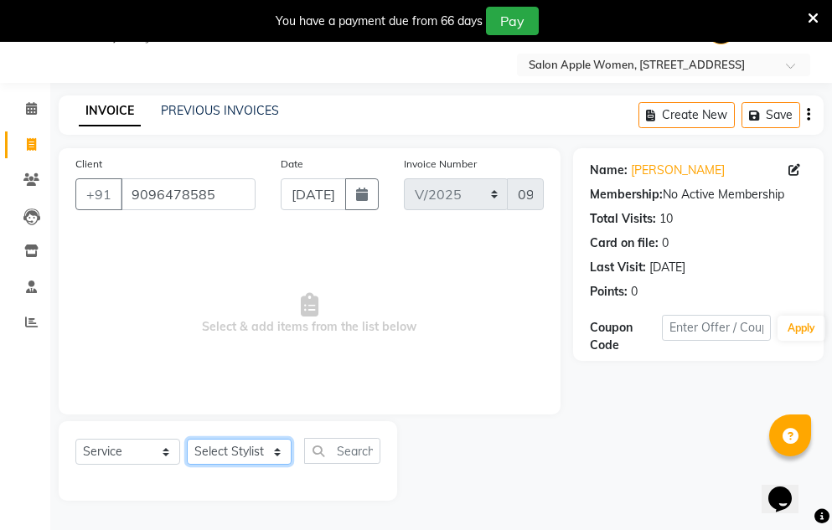
click at [270, 459] on select "Select Stylist [PERSON_NAME] [PERSON_NAME] mahske Archana [PERSON_NAME] [PERSON…" at bounding box center [239, 452] width 105 height 26
select select "35055"
click at [187, 439] on select "Select Stylist [PERSON_NAME] [PERSON_NAME] mahske Archana [PERSON_NAME] [PERSON…" at bounding box center [239, 452] width 105 height 26
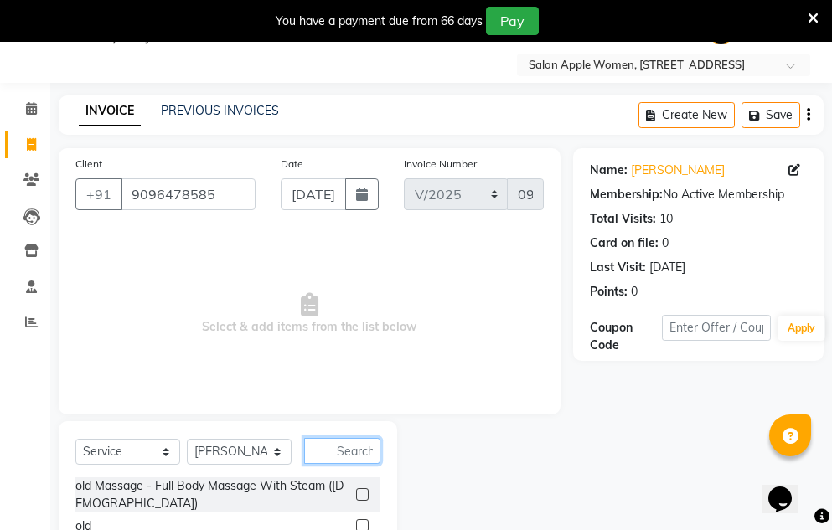
click at [345, 454] on input "text" at bounding box center [342, 451] width 76 height 26
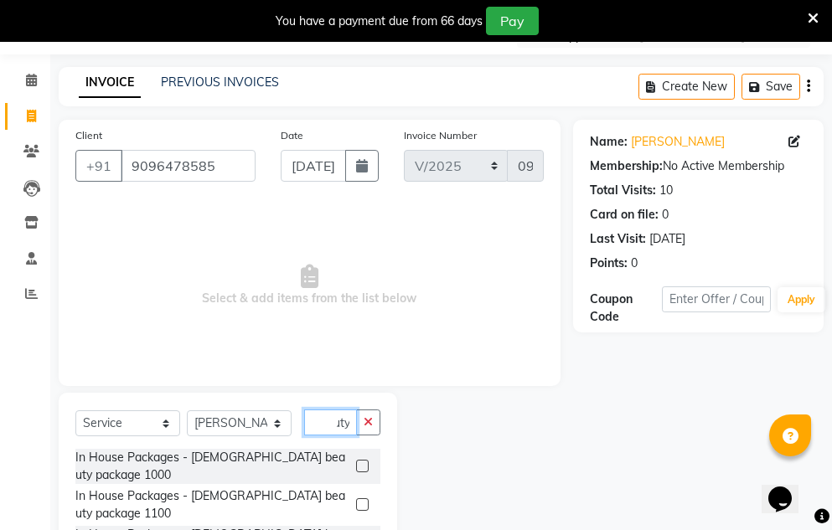
scroll to position [205, 0]
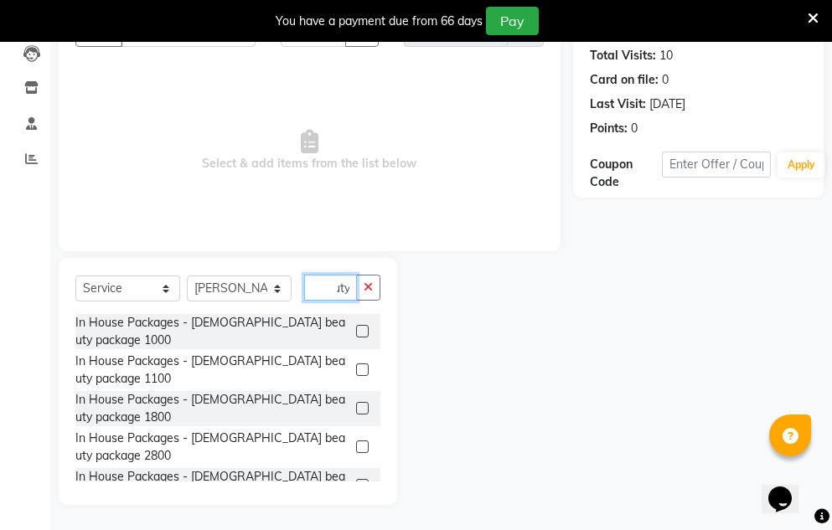
type input "beauty"
click at [356, 411] on label at bounding box center [362, 408] width 13 height 13
click at [356, 411] on input "checkbox" at bounding box center [361, 409] width 11 height 11
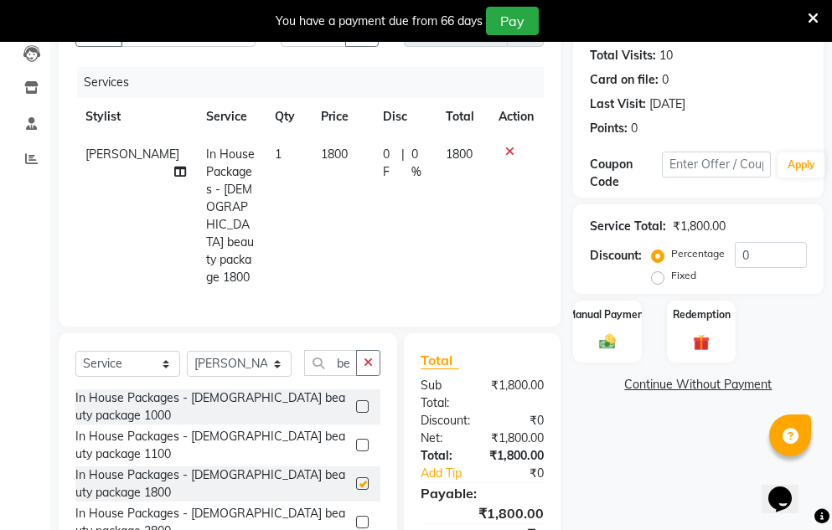
checkbox input "false"
click at [359, 350] on button "button" at bounding box center [368, 363] width 24 height 26
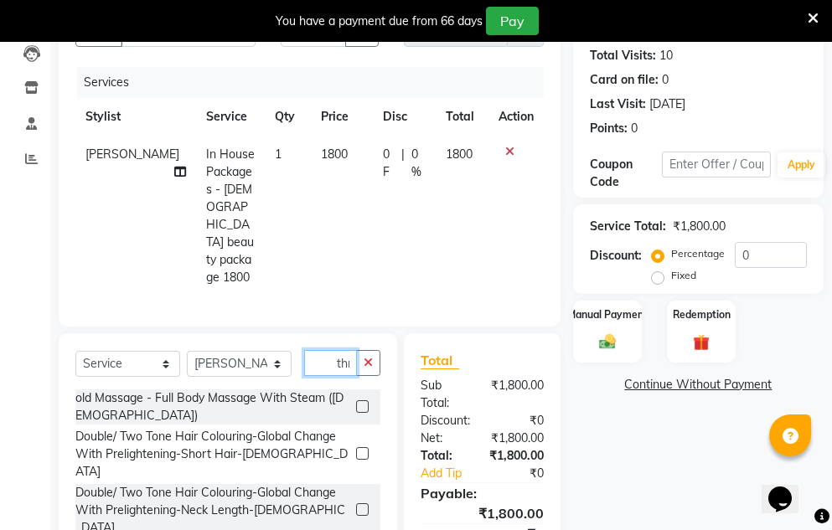
scroll to position [0, 2]
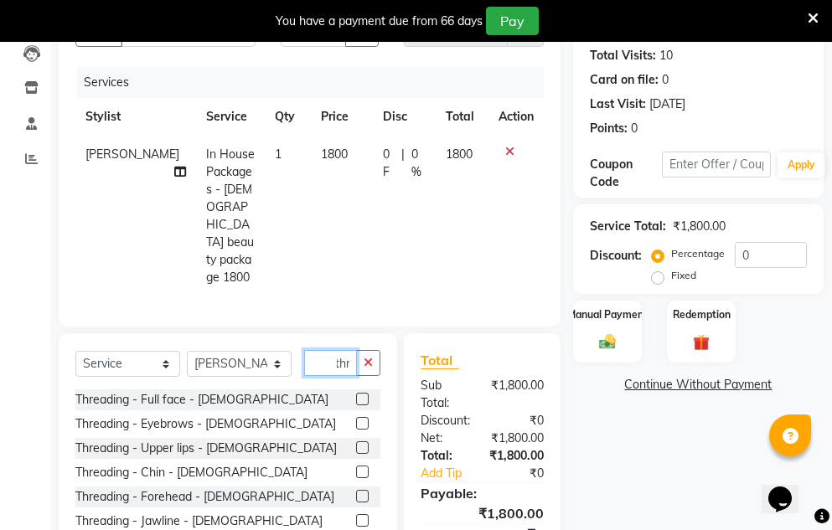
type input "thr"
click at [356, 441] on label at bounding box center [362, 447] width 13 height 13
click at [356, 443] on input "checkbox" at bounding box center [361, 448] width 11 height 11
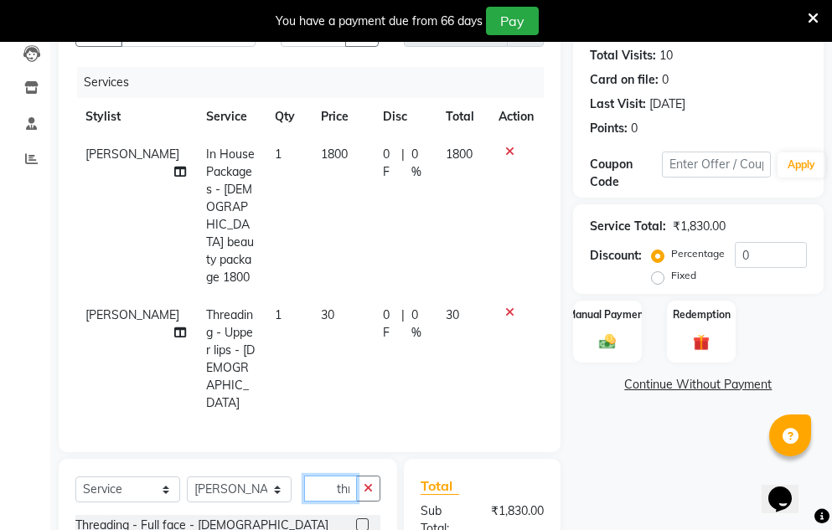
click at [347, 476] on input "thr" at bounding box center [330, 489] width 53 height 26
checkbox input "false"
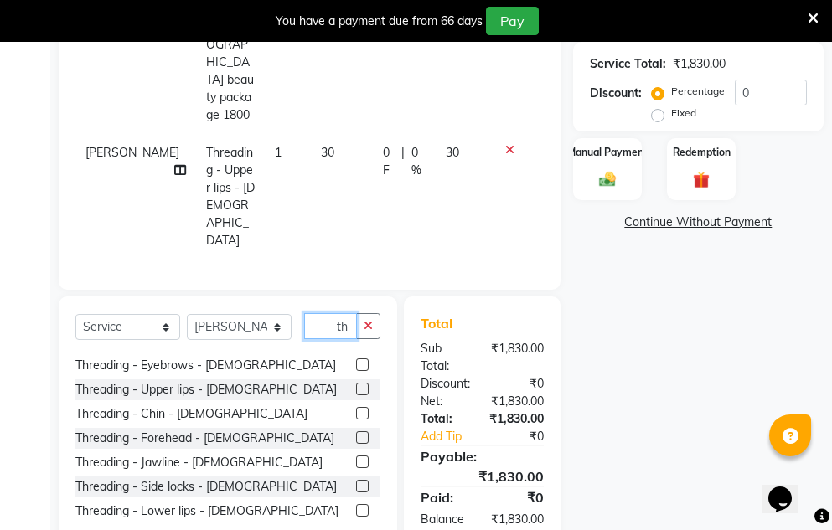
scroll to position [27, 0]
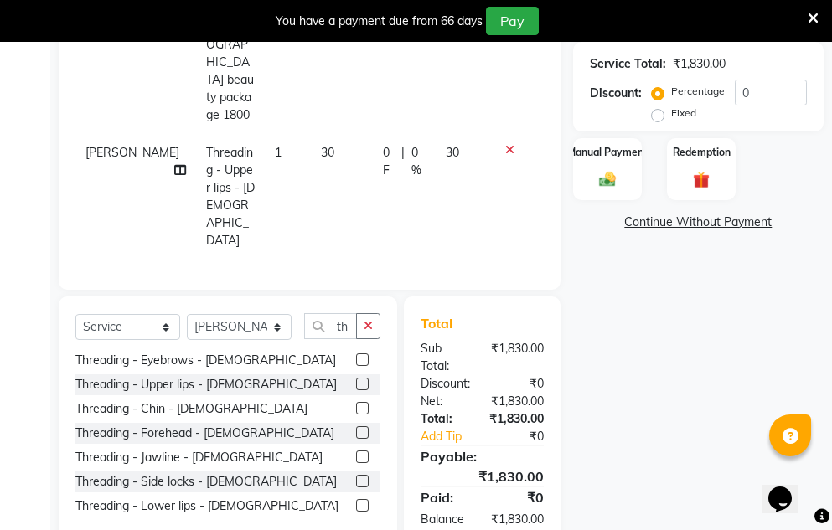
click at [356, 499] on label at bounding box center [362, 505] width 13 height 13
click at [356, 501] on input "checkbox" at bounding box center [361, 506] width 11 height 11
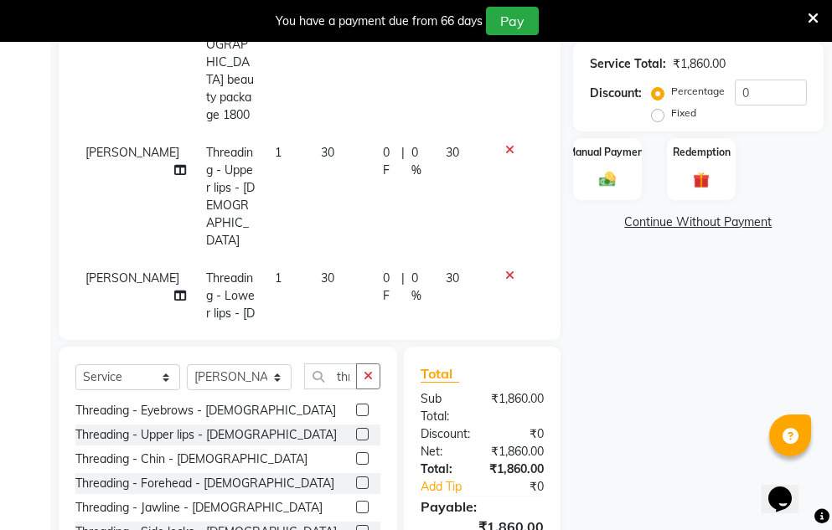
checkbox input "false"
click at [608, 183] on img at bounding box center [607, 179] width 28 height 19
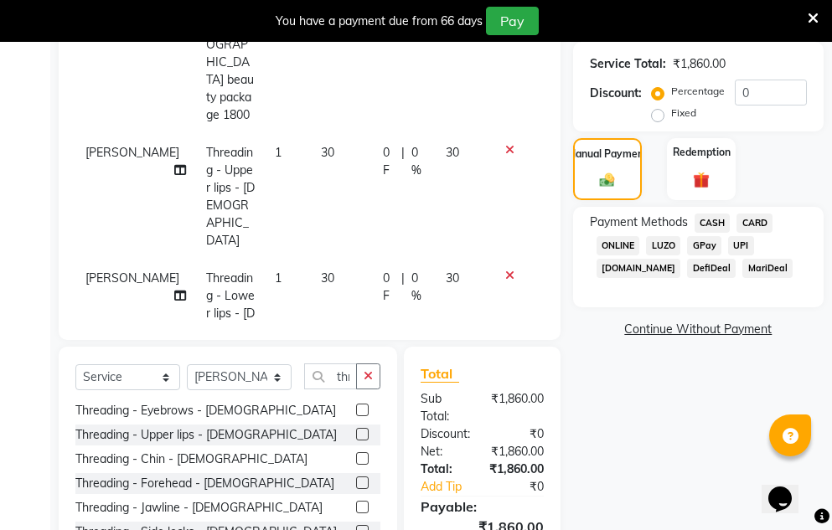
drag, startPoint x: 709, startPoint y: 224, endPoint x: 719, endPoint y: 265, distance: 42.2
click at [711, 229] on span "CASH" at bounding box center [712, 223] width 36 height 19
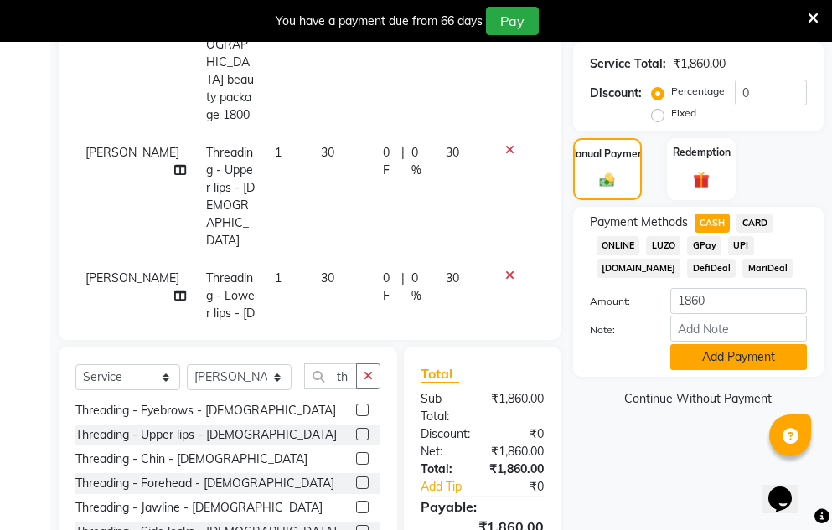
click at [721, 363] on button "Add Payment" at bounding box center [738, 357] width 137 height 26
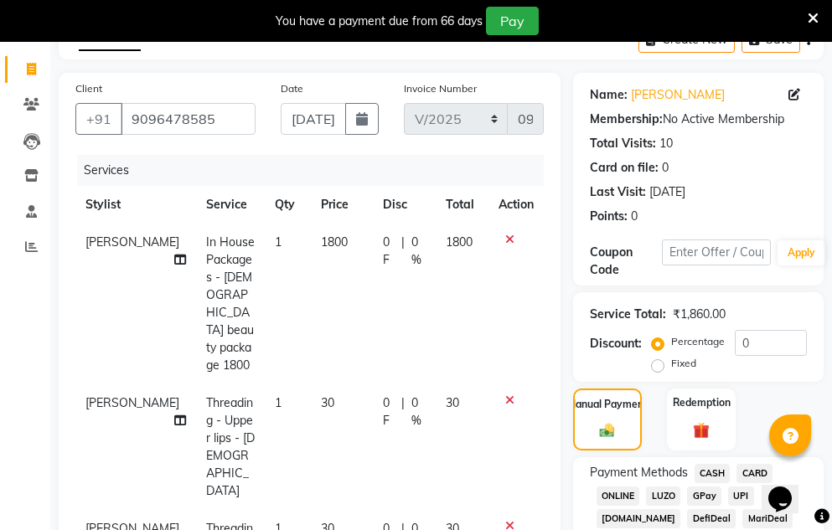
scroll to position [0, 0]
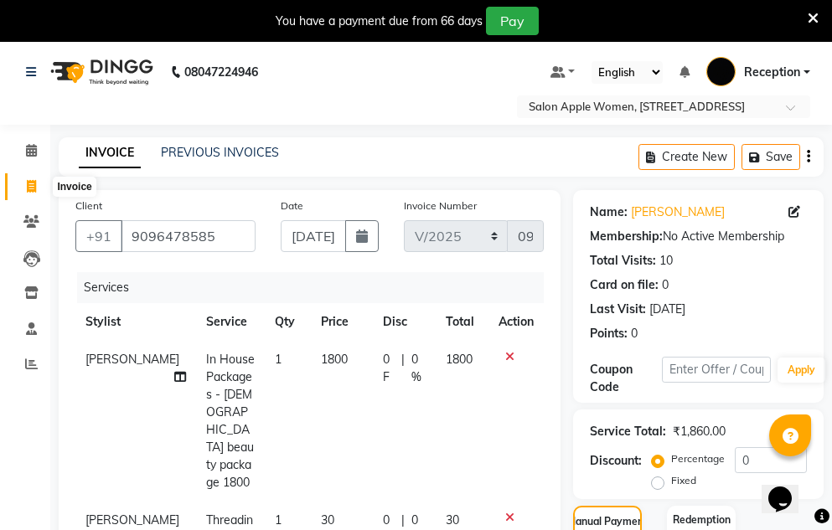
click at [30, 186] on icon at bounding box center [31, 186] width 9 height 13
select select "586"
select select "service"
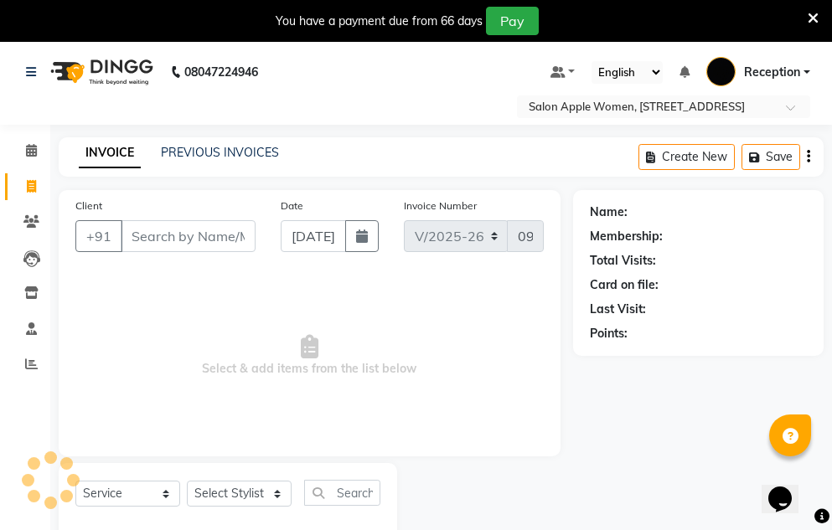
scroll to position [42, 0]
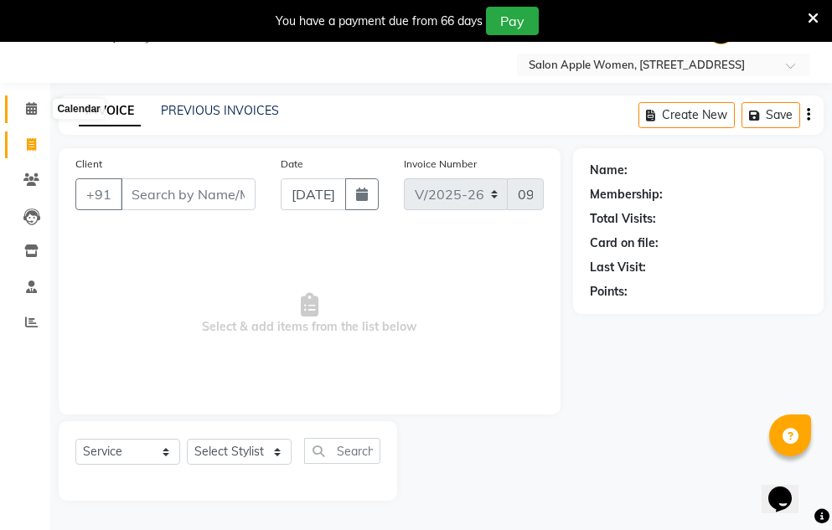
click at [32, 103] on icon at bounding box center [31, 108] width 11 height 13
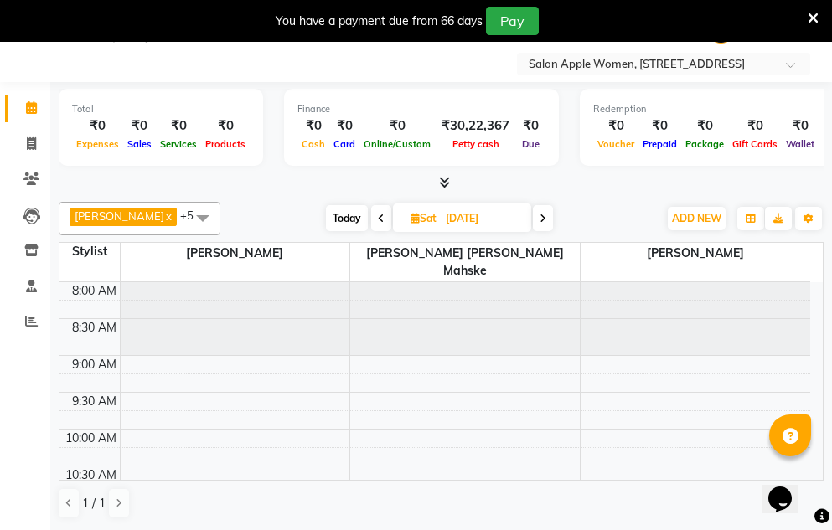
click at [539, 219] on icon at bounding box center [542, 219] width 7 height 10
type input "[DATE]"
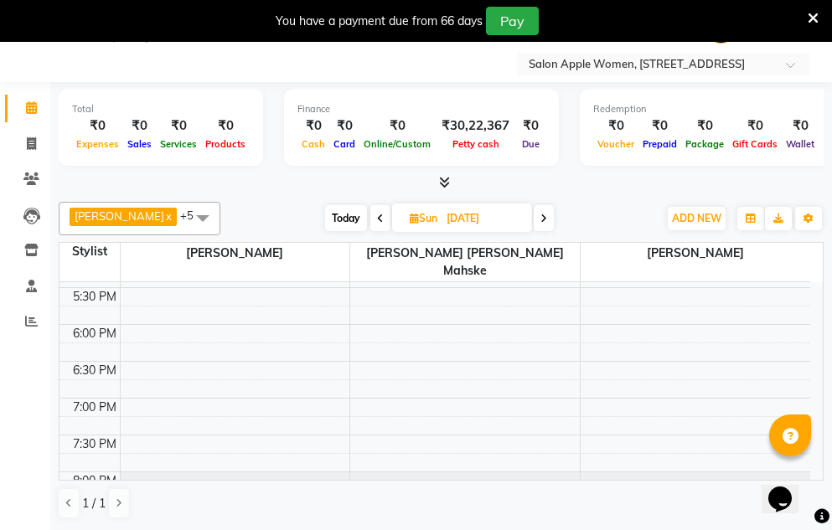
scroll to position [742, 0]
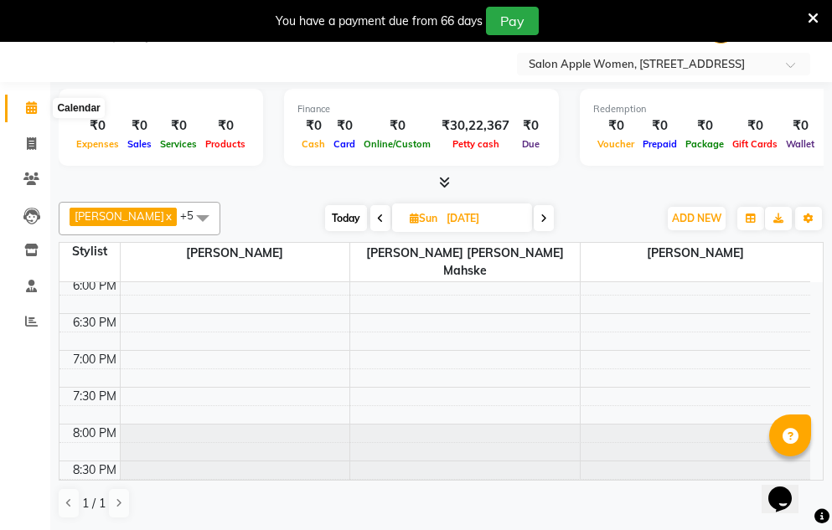
click at [36, 106] on icon at bounding box center [31, 107] width 11 height 13
click at [31, 142] on icon at bounding box center [31, 143] width 9 height 13
select select "586"
select select "service"
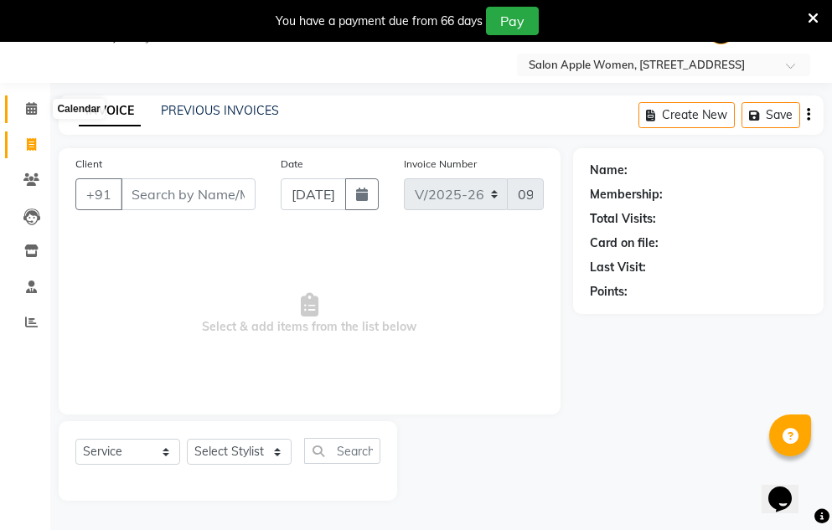
click at [33, 110] on icon at bounding box center [31, 108] width 11 height 13
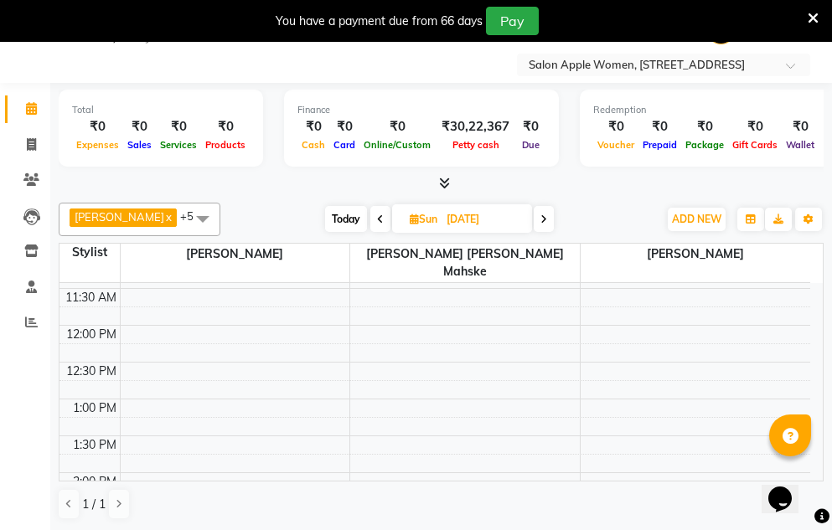
scroll to position [192, 0]
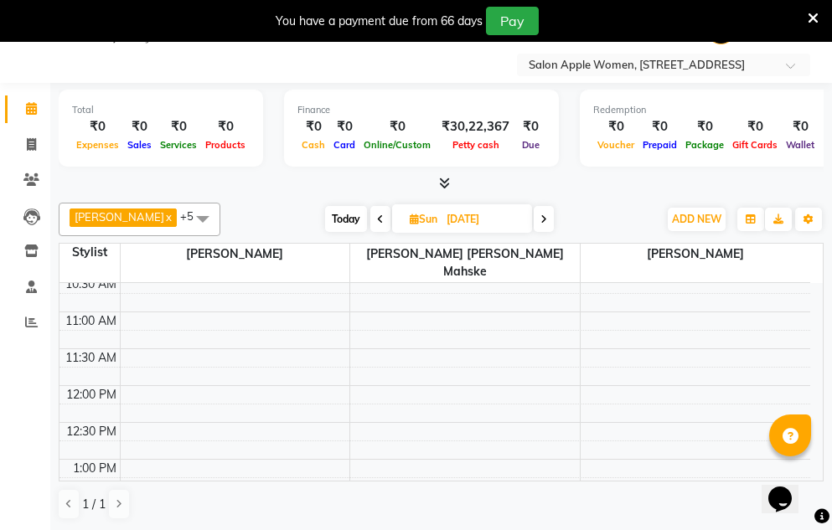
click at [377, 220] on icon at bounding box center [380, 219] width 7 height 10
type input "[DATE]"
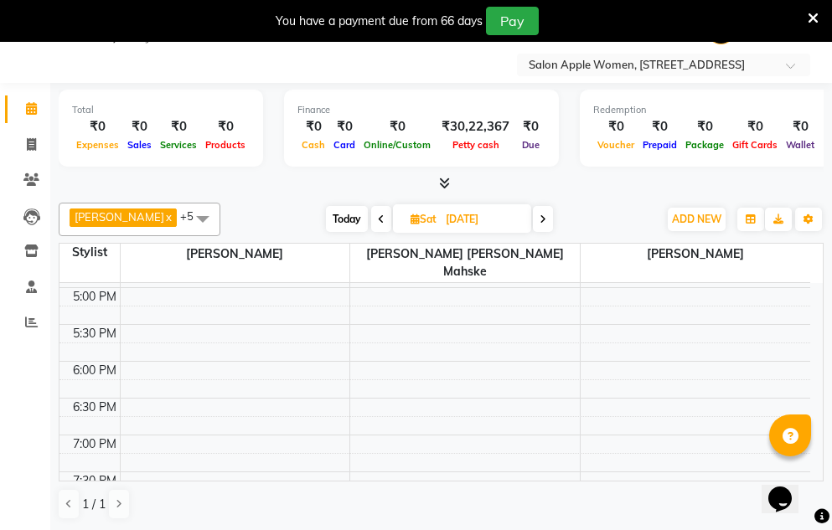
scroll to position [742, 0]
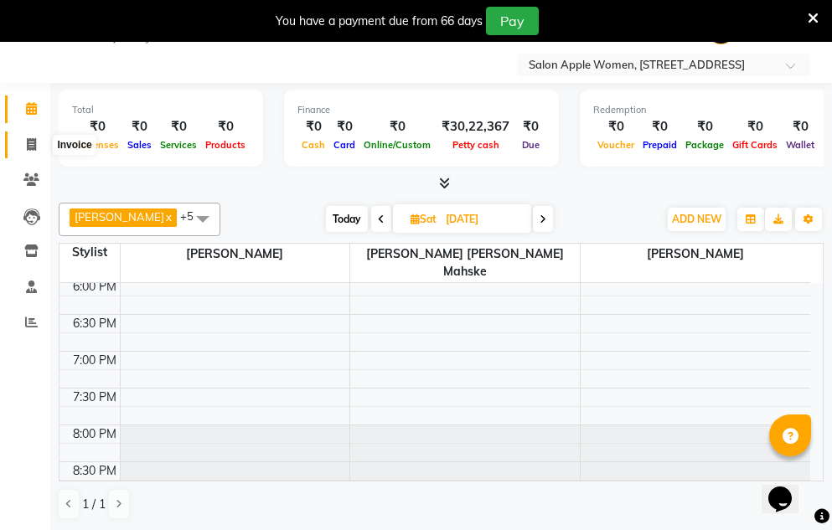
click at [29, 145] on icon at bounding box center [31, 144] width 9 height 13
select select "service"
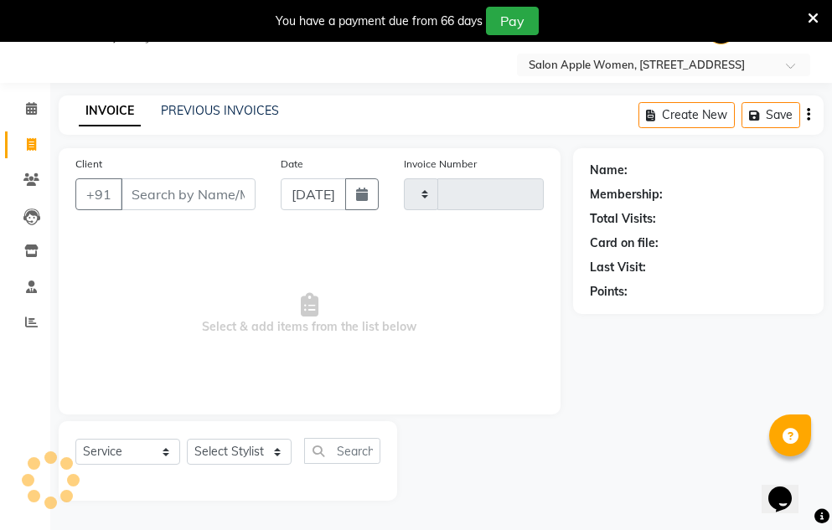
type input "0952"
select select "586"
click at [361, 200] on icon "button" at bounding box center [362, 194] width 12 height 13
select select "9"
select select "2025"
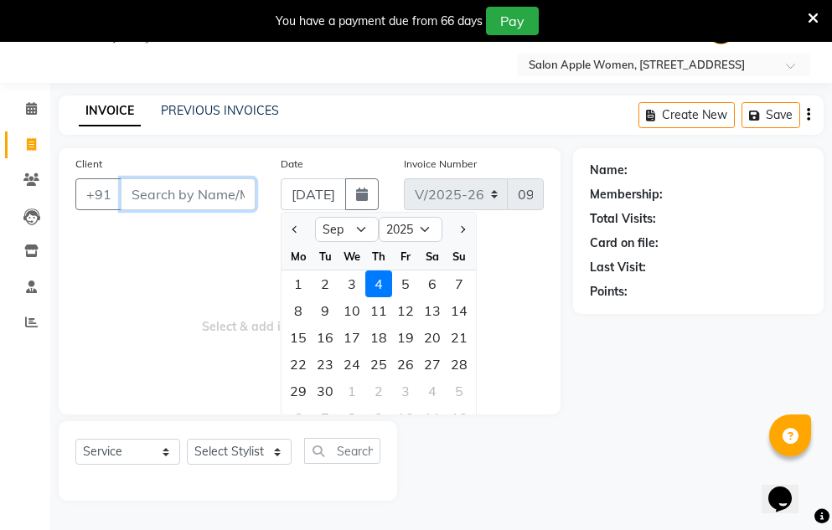
click at [198, 194] on input "Client" at bounding box center [188, 194] width 135 height 32
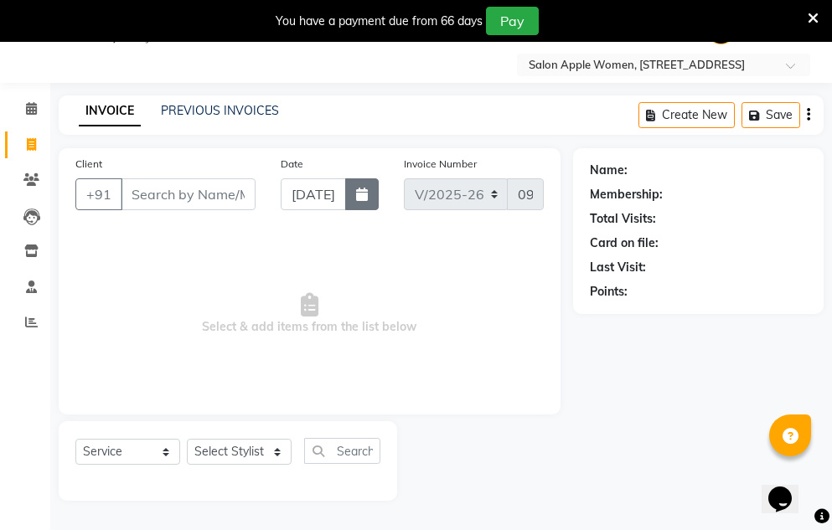
click at [359, 189] on icon "button" at bounding box center [362, 194] width 12 height 13
select select "9"
select select "2025"
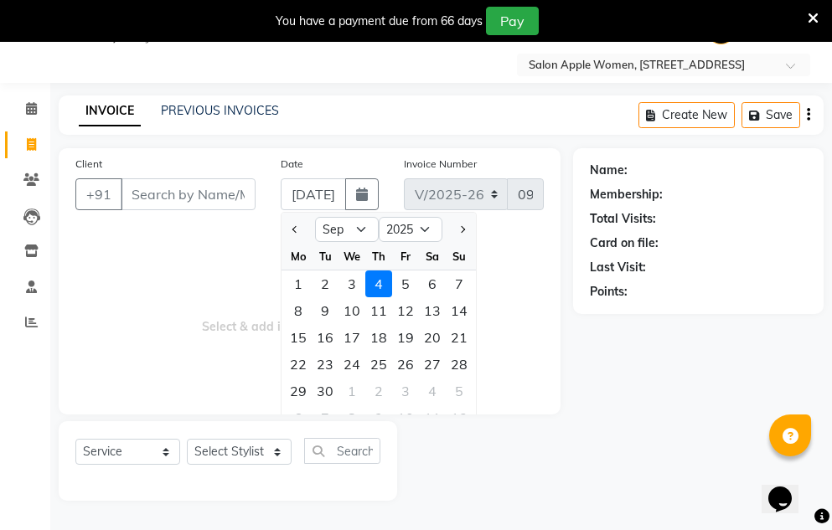
click at [287, 229] on div at bounding box center [297, 229] width 33 height 27
click at [299, 229] on span "Previous month" at bounding box center [295, 229] width 7 height 7
select select "8"
click at [429, 395] on div "30" at bounding box center [432, 391] width 27 height 27
type input "[DATE]"
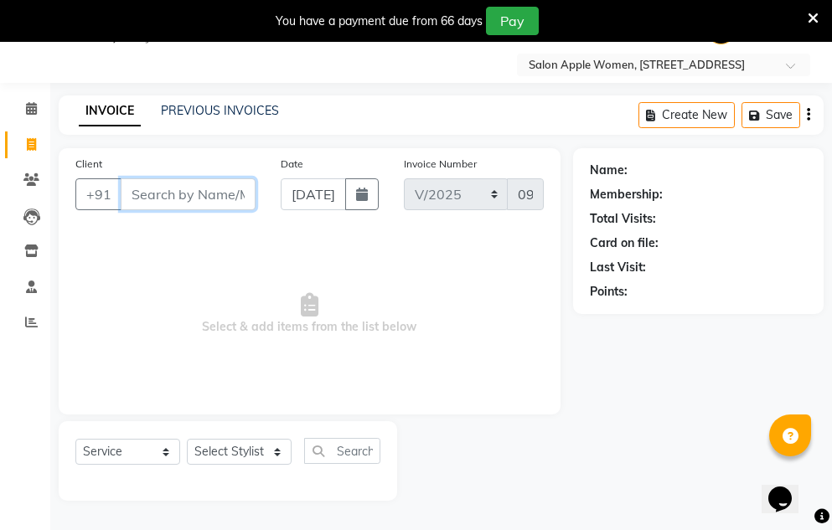
click at [195, 197] on input "Client" at bounding box center [188, 194] width 135 height 32
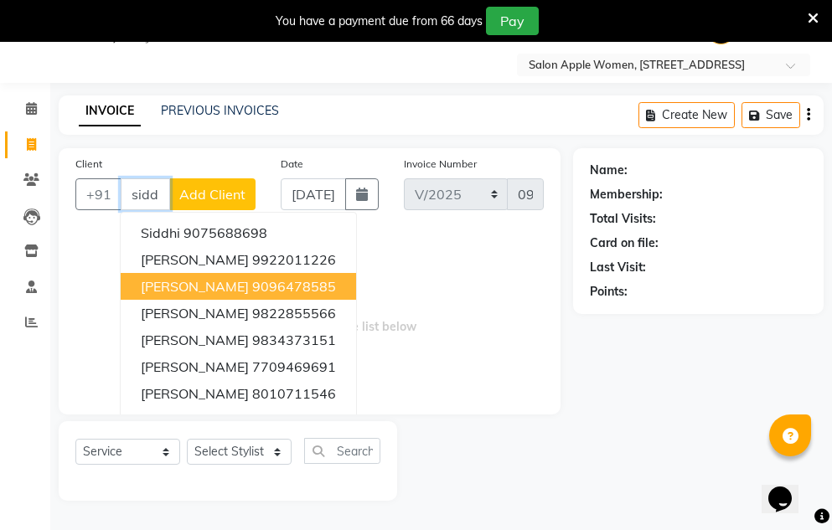
click at [204, 289] on span "[PERSON_NAME]" at bounding box center [195, 286] width 108 height 17
type input "9096478585"
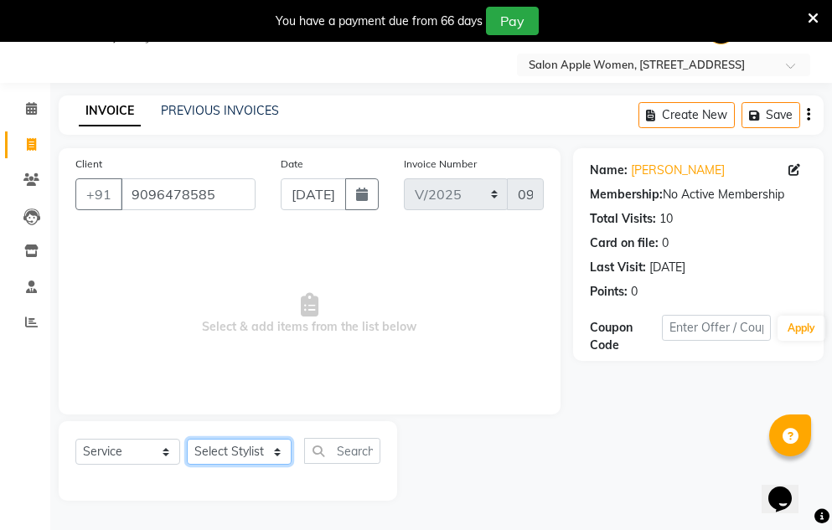
click at [266, 464] on select "Select Stylist [PERSON_NAME] [PERSON_NAME] mahske Archana [PERSON_NAME] [PERSON…" at bounding box center [239, 452] width 105 height 26
select select "7978"
click at [187, 439] on select "Select Stylist [PERSON_NAME] [PERSON_NAME] mahske Archana [PERSON_NAME] [PERSON…" at bounding box center [239, 452] width 105 height 26
click at [351, 441] on input "text" at bounding box center [342, 451] width 76 height 26
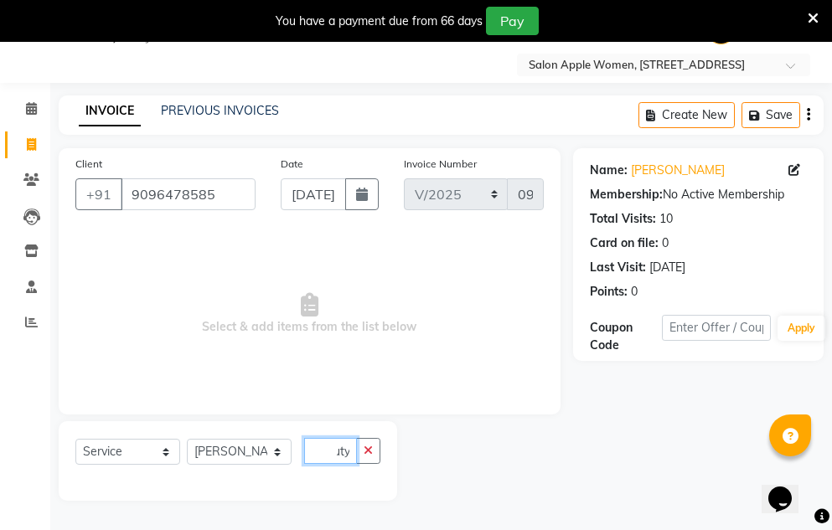
type input "beauty"
drag, startPoint x: 270, startPoint y: 455, endPoint x: 270, endPoint y: 445, distance: 10.0
click at [270, 453] on select "Select Stylist [PERSON_NAME] [PERSON_NAME] mahske Archana [PERSON_NAME] [PERSON…" at bounding box center [239, 452] width 105 height 26
select select "35055"
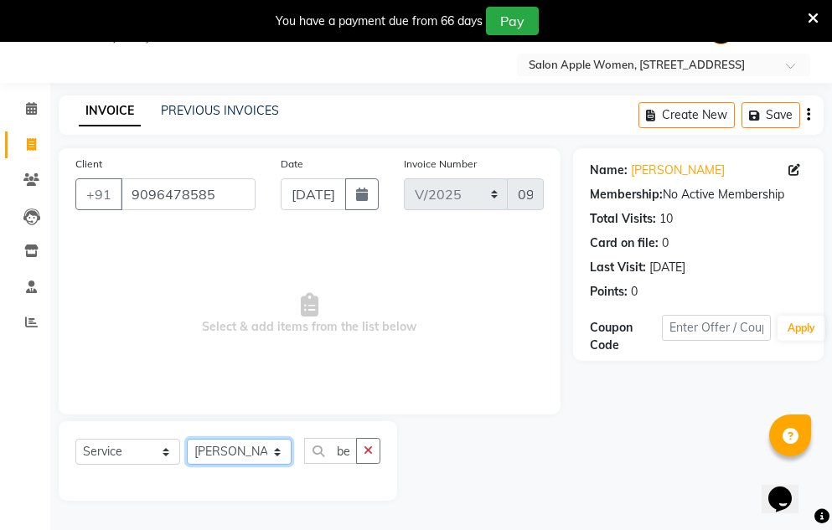
click at [187, 439] on select "Select Stylist [PERSON_NAME] [PERSON_NAME] mahske Archana [PERSON_NAME] [PERSON…" at bounding box center [239, 452] width 105 height 26
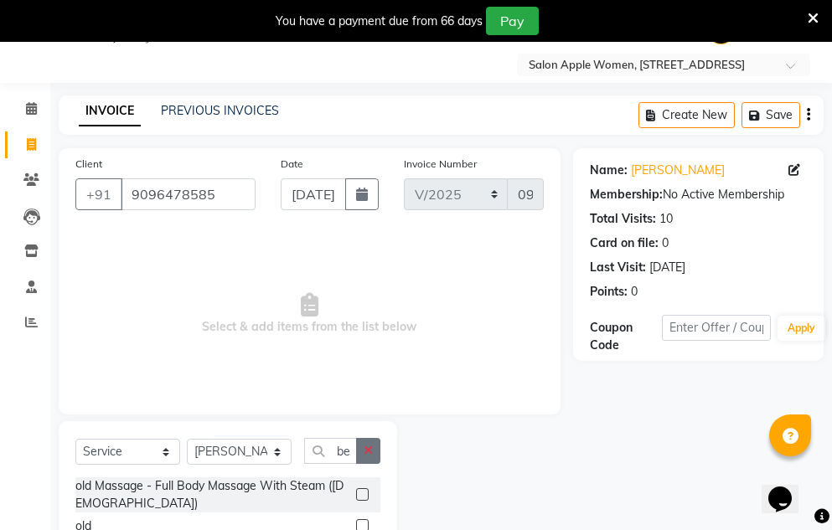
click at [358, 451] on button "button" at bounding box center [368, 451] width 24 height 26
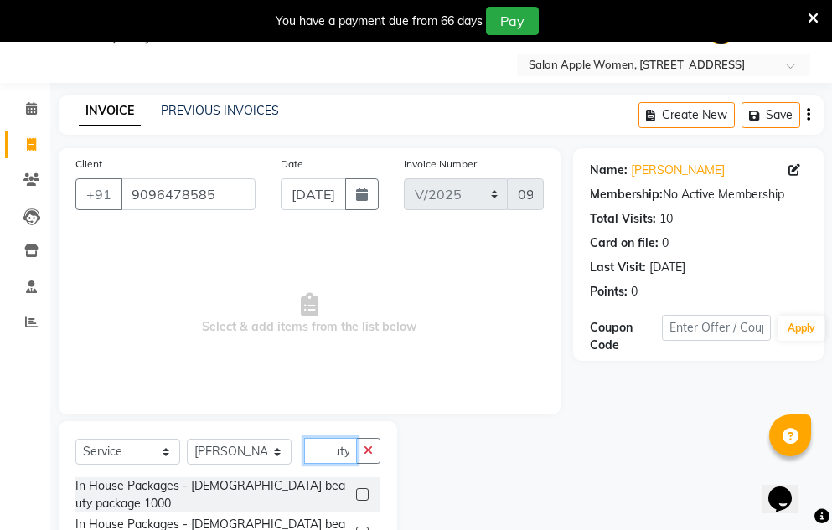
scroll to position [205, 0]
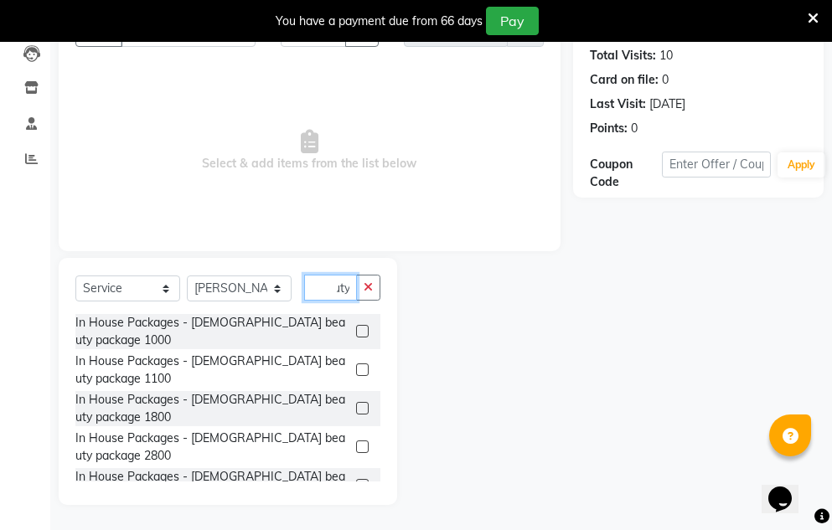
type input "beauty"
click at [356, 410] on label at bounding box center [362, 408] width 13 height 13
click at [356, 410] on input "checkbox" at bounding box center [361, 409] width 11 height 11
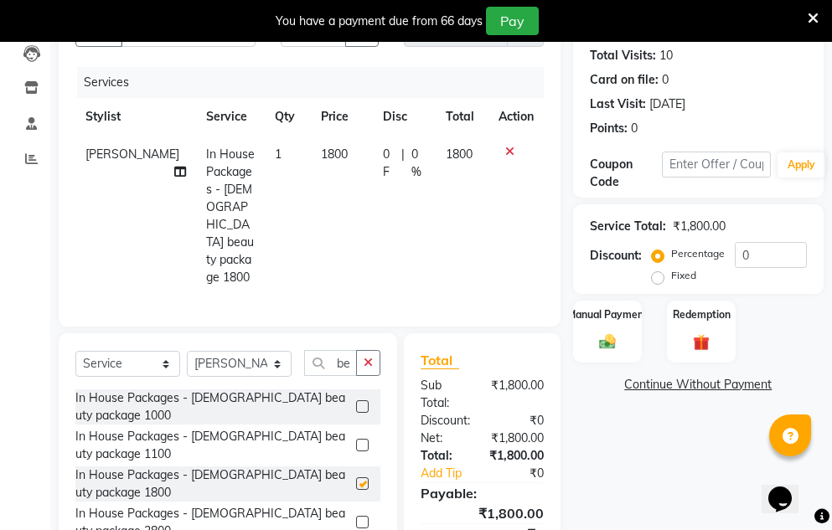
checkbox input "false"
click at [371, 357] on icon "button" at bounding box center [367, 363] width 9 height 12
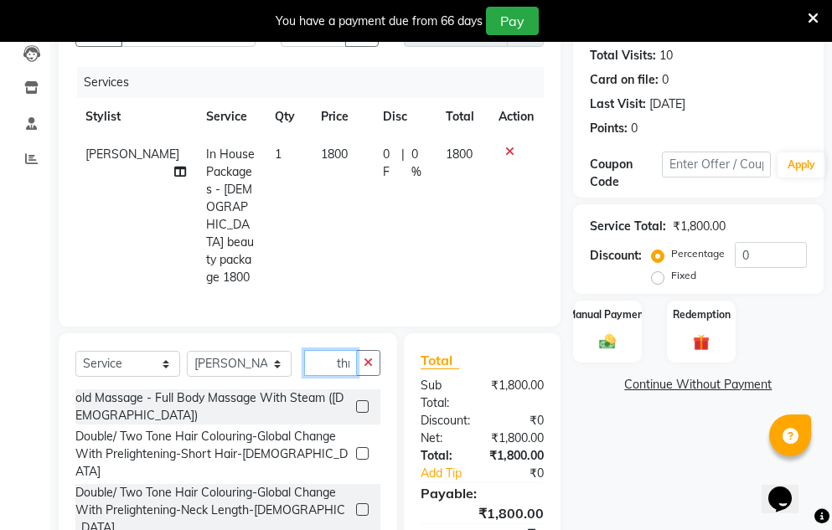
scroll to position [0, 2]
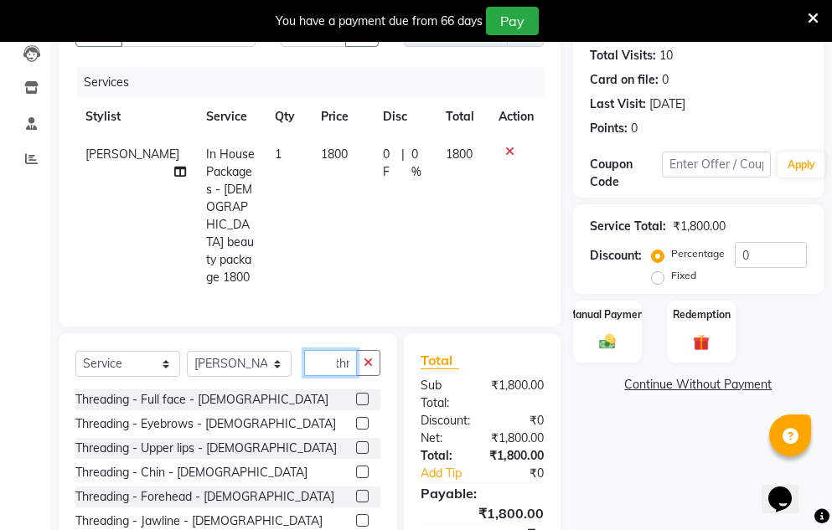
type input "thr"
click at [356, 441] on label at bounding box center [362, 447] width 13 height 13
click at [356, 443] on input "checkbox" at bounding box center [361, 448] width 11 height 11
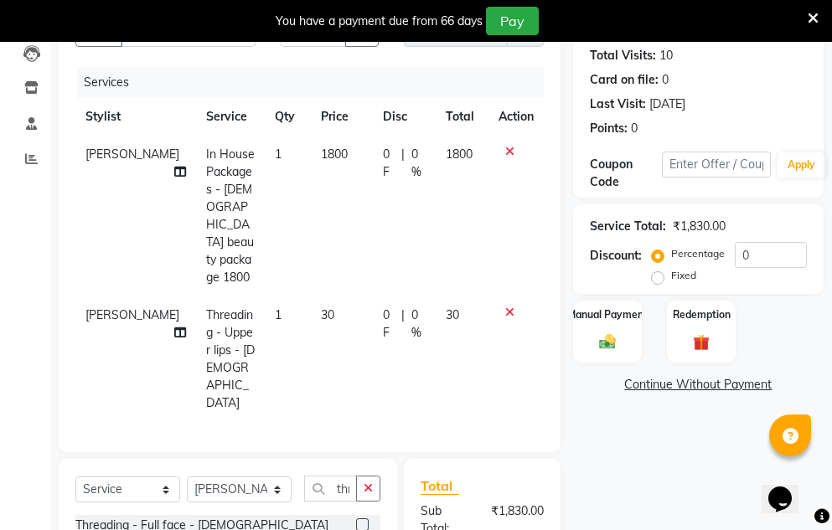
scroll to position [368, 0]
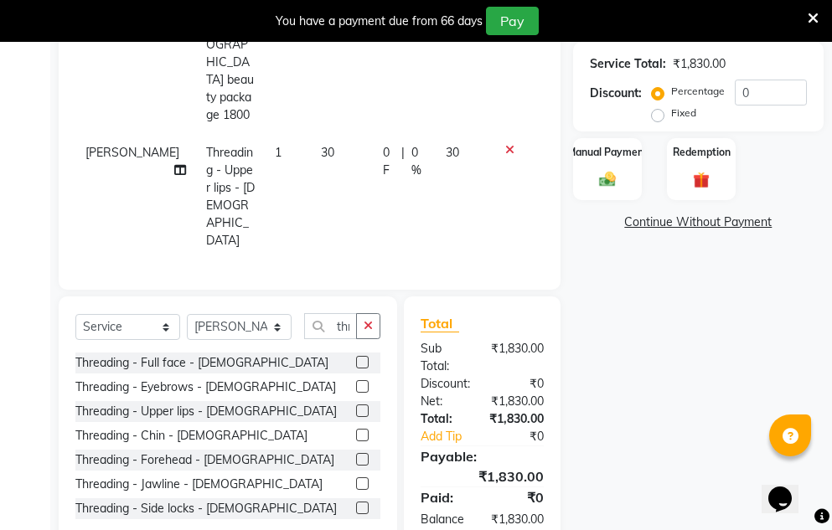
click at [356, 404] on label at bounding box center [362, 410] width 13 height 13
click at [356, 406] on input "checkbox" at bounding box center [361, 411] width 11 height 11
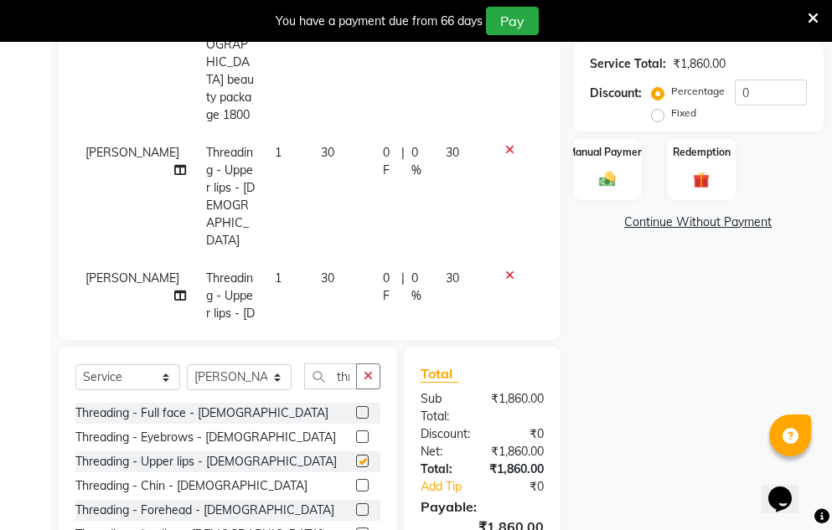
checkbox input "false"
click at [620, 178] on img at bounding box center [607, 179] width 28 height 19
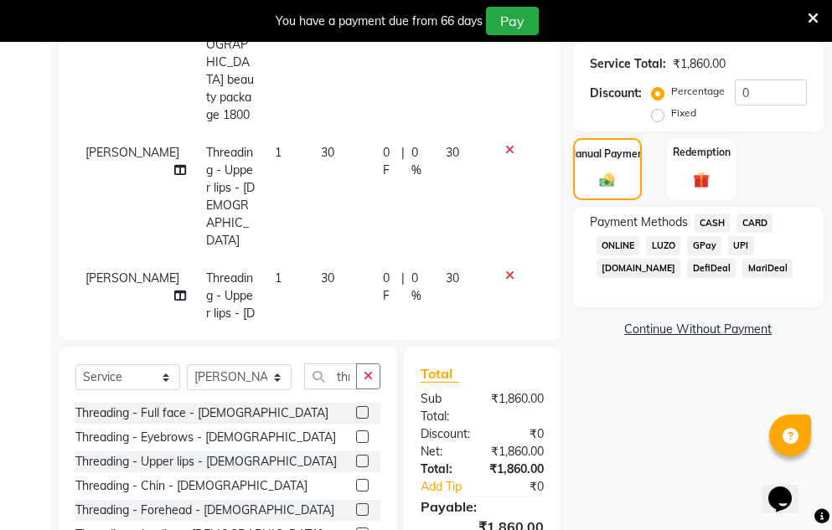
click at [719, 223] on span "CASH" at bounding box center [712, 223] width 36 height 19
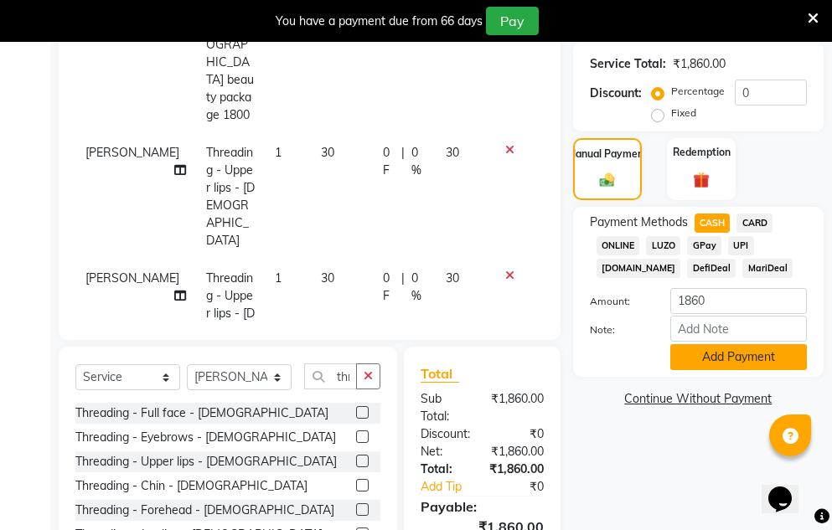
click at [703, 355] on button "Add Payment" at bounding box center [738, 357] width 137 height 26
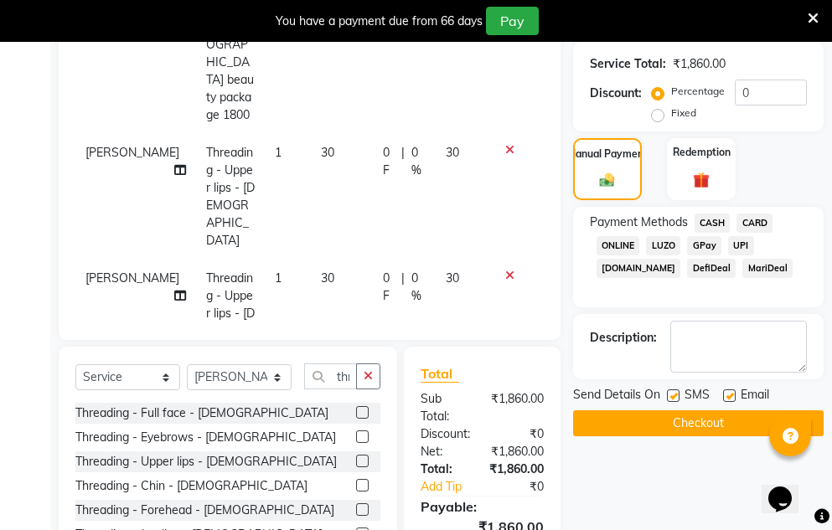
scroll to position [545, 0]
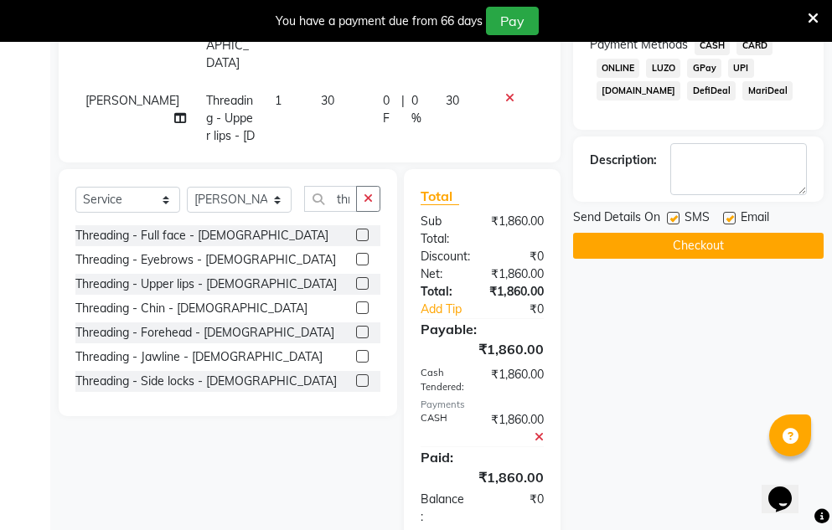
click at [671, 257] on button "Checkout" at bounding box center [698, 246] width 250 height 26
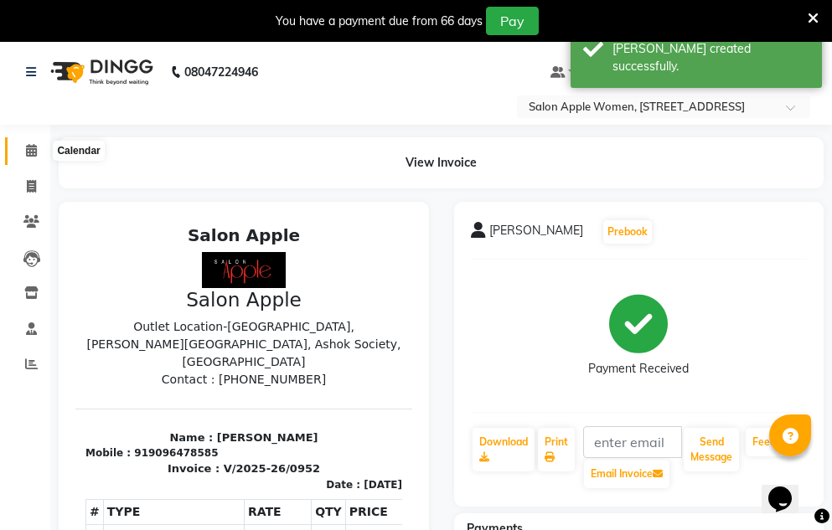
click at [29, 148] on icon at bounding box center [31, 150] width 11 height 13
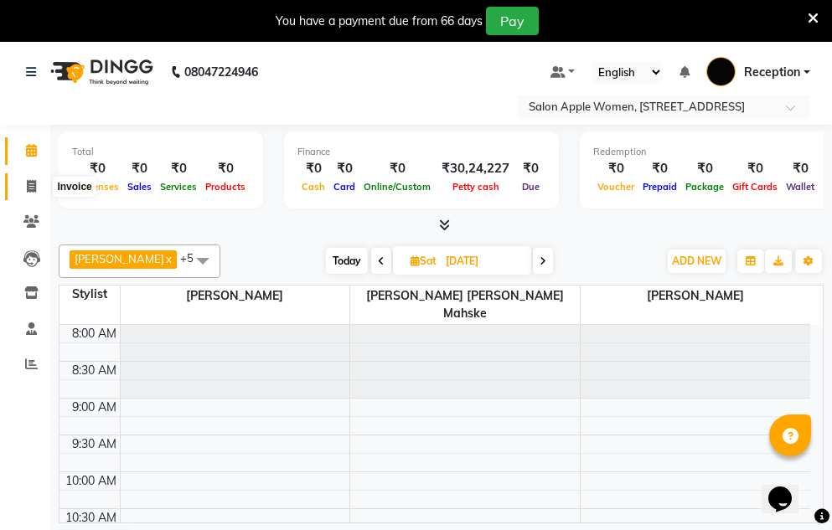
click at [36, 187] on icon at bounding box center [31, 186] width 9 height 13
select select "service"
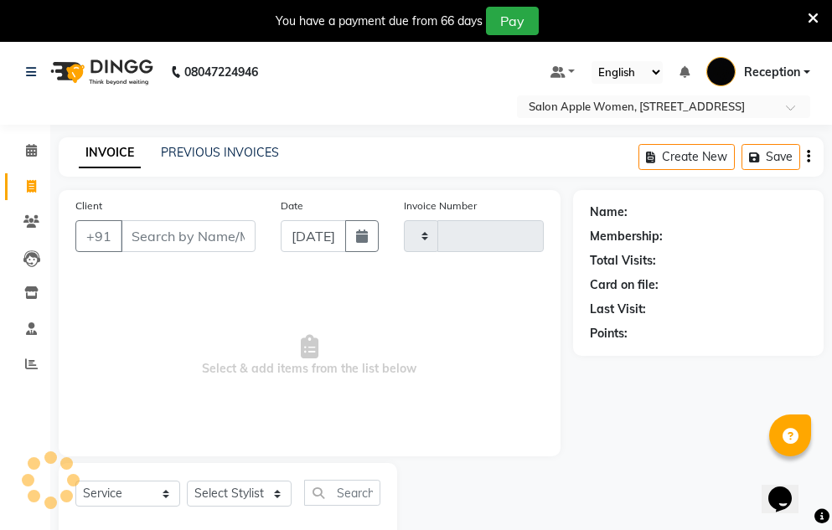
type input "0953"
select select "586"
click at [372, 236] on button "button" at bounding box center [361, 236] width 33 height 32
select select "9"
select select "2025"
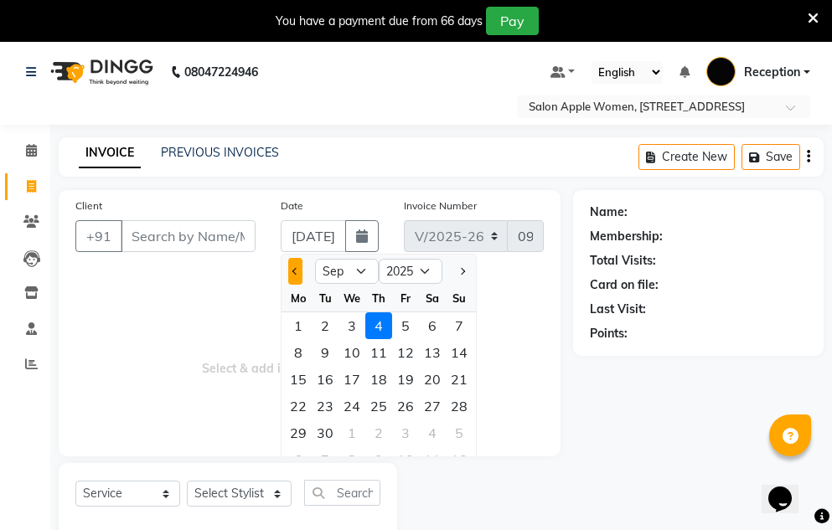
click at [300, 273] on button "Previous month" at bounding box center [295, 271] width 14 height 27
select select "8"
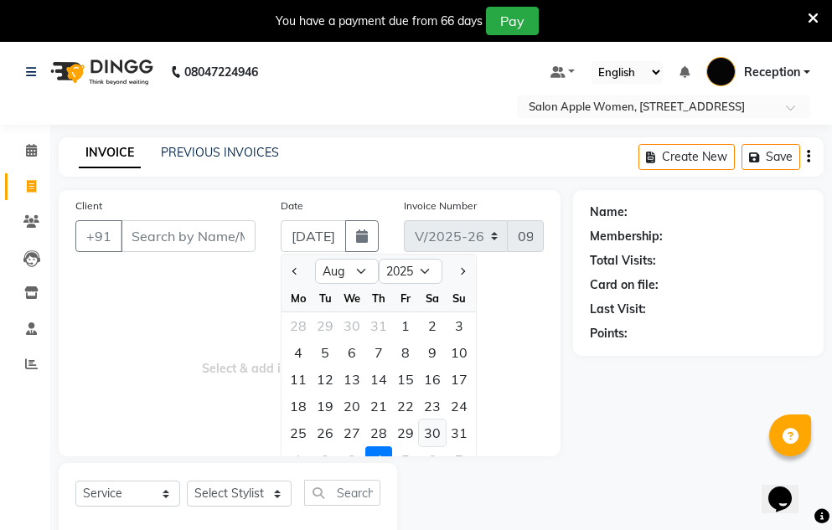
click at [437, 436] on div "30" at bounding box center [432, 433] width 27 height 27
type input "[DATE]"
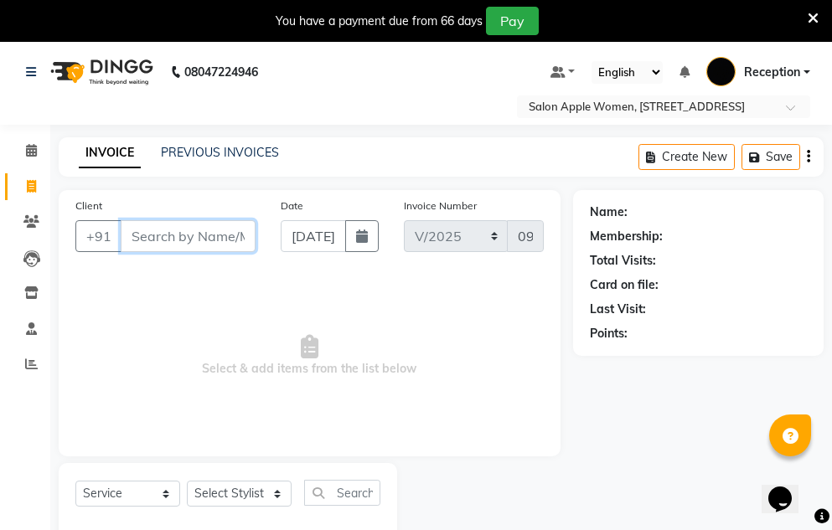
click at [152, 243] on input "Client" at bounding box center [188, 236] width 135 height 32
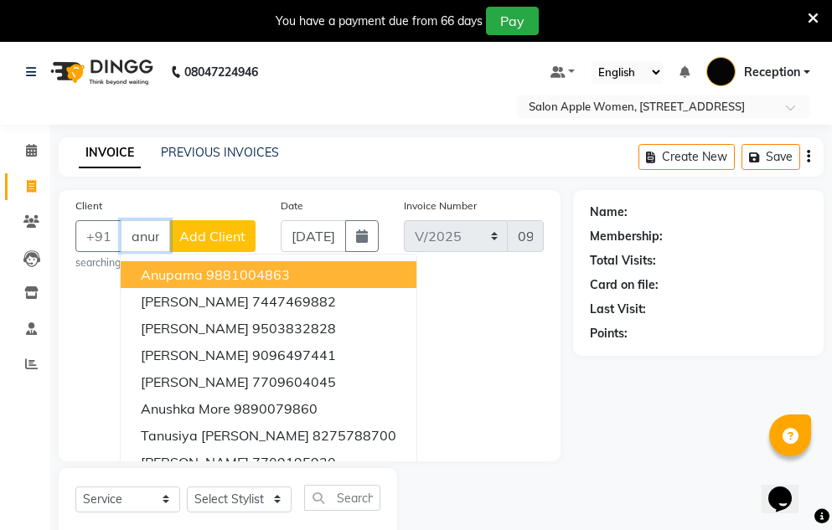
scroll to position [0, 6]
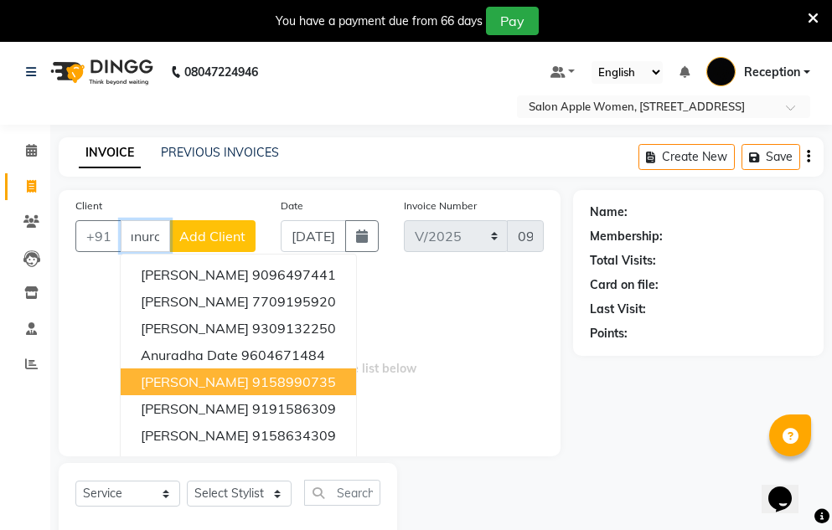
click at [268, 383] on ngb-highlight "9158990735" at bounding box center [294, 382] width 84 height 17
type input "9158990735"
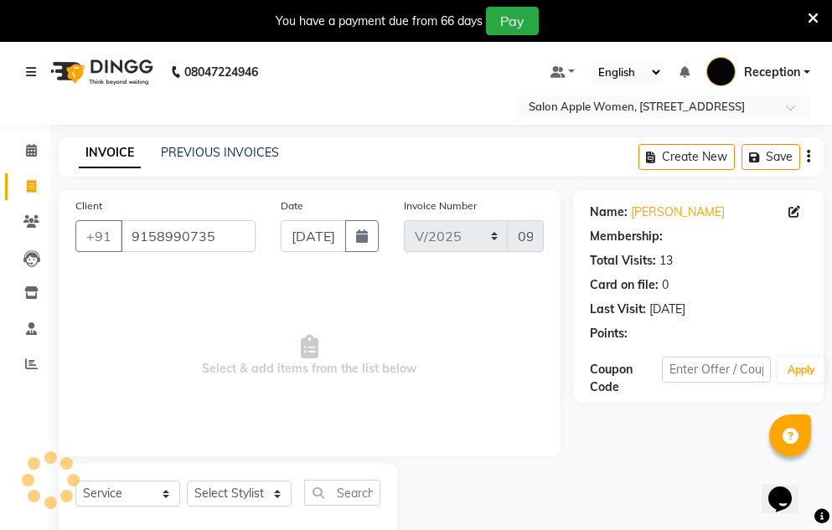
scroll to position [0, 0]
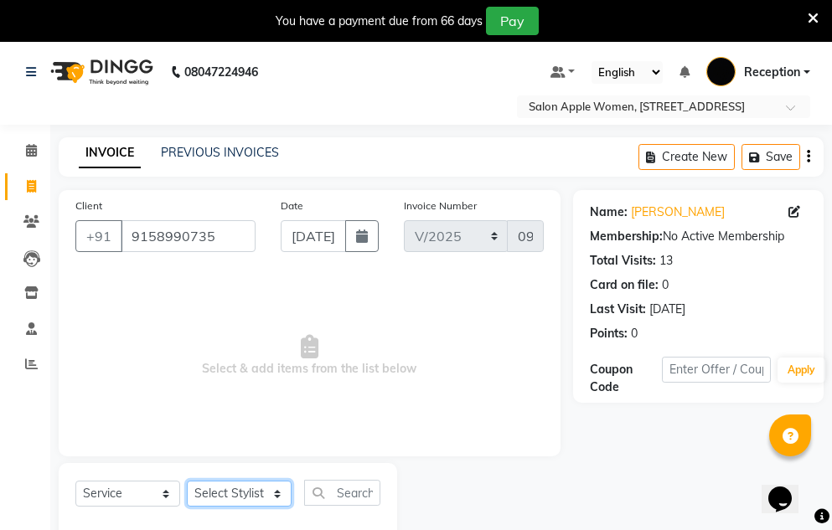
click at [273, 490] on select "Select Stylist [PERSON_NAME] [PERSON_NAME] mahske Archana [PERSON_NAME] [PERSON…" at bounding box center [239, 494] width 105 height 26
select select "63477"
click at [187, 481] on select "Select Stylist [PERSON_NAME] [PERSON_NAME] mahske Archana [PERSON_NAME] [PERSON…" at bounding box center [239, 494] width 105 height 26
drag, startPoint x: 273, startPoint y: 481, endPoint x: 303, endPoint y: 358, distance: 125.9
click at [270, 358] on span "Select & add items from the list below" at bounding box center [309, 355] width 468 height 167
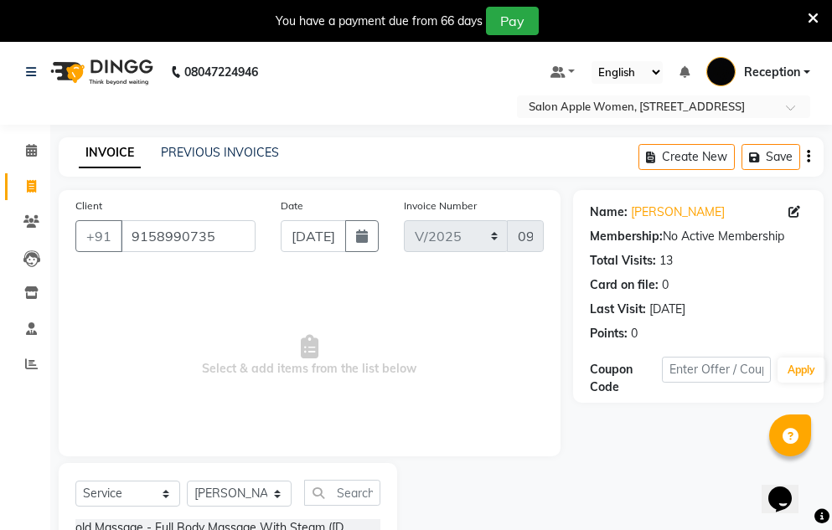
scroll to position [205, 0]
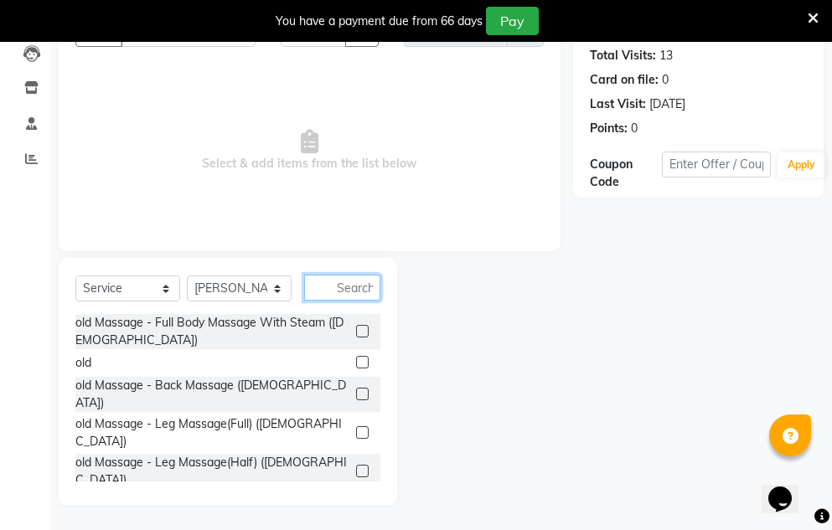
click at [359, 289] on input "text" at bounding box center [342, 288] width 76 height 26
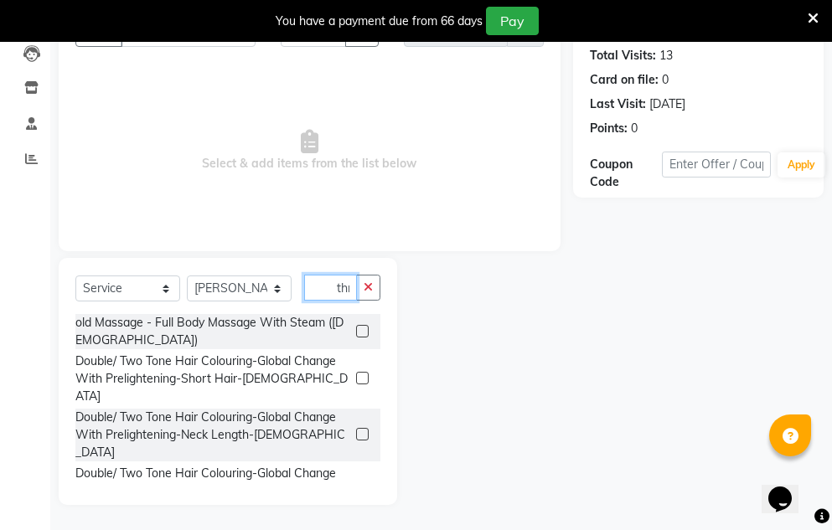
scroll to position [0, 2]
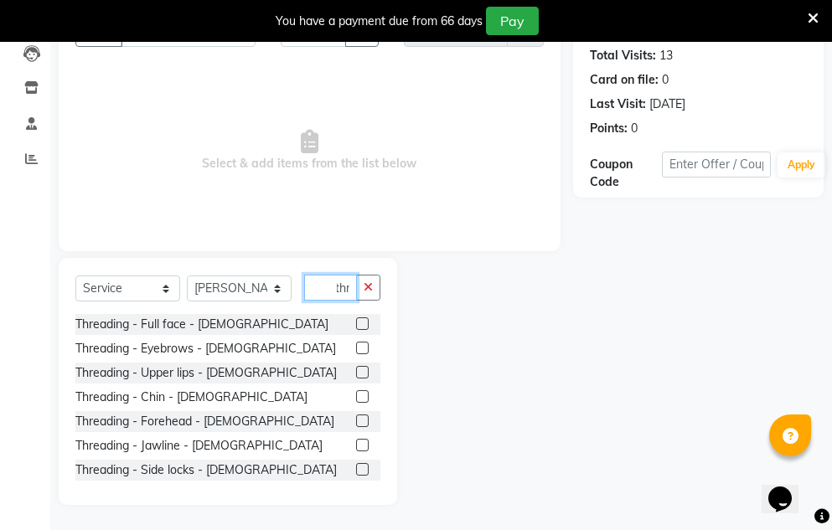
type input "thr"
click at [356, 419] on label at bounding box center [362, 421] width 13 height 13
click at [356, 419] on input "checkbox" at bounding box center [361, 421] width 11 height 11
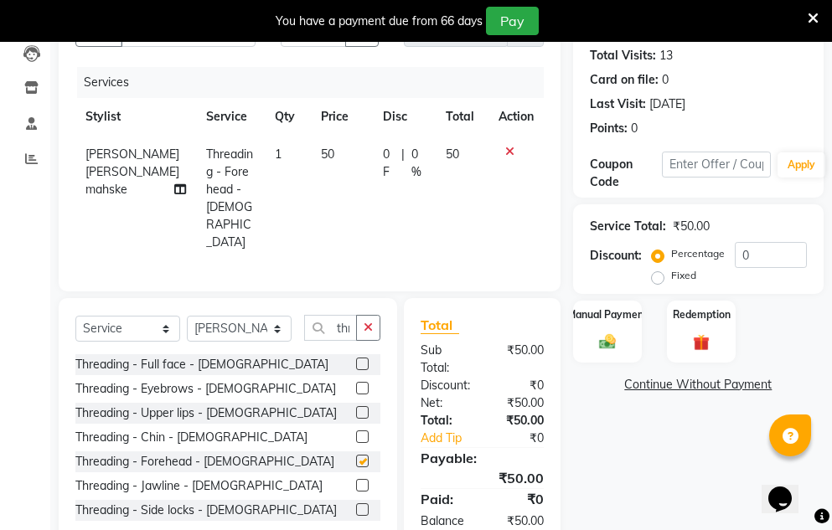
checkbox input "false"
click at [601, 337] on img at bounding box center [607, 341] width 28 height 19
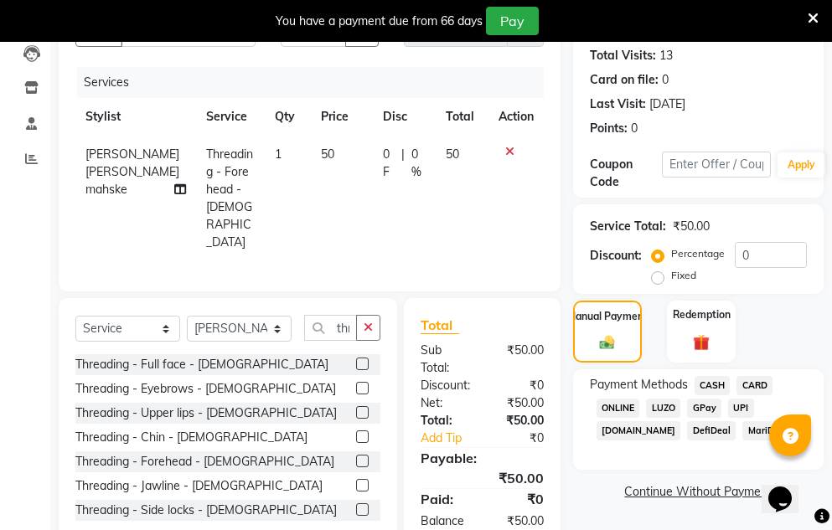
click at [712, 389] on span "CASH" at bounding box center [712, 385] width 36 height 19
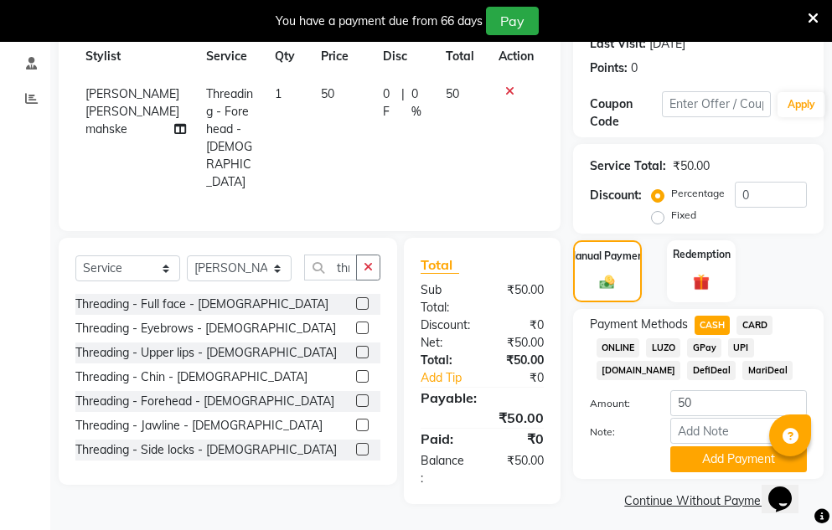
scroll to position [274, 0]
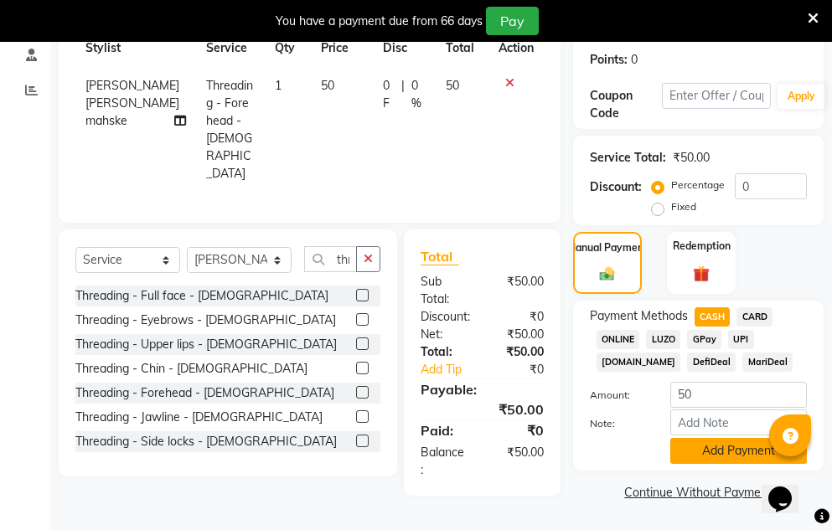
click at [729, 461] on button "Add Payment" at bounding box center [738, 451] width 137 height 26
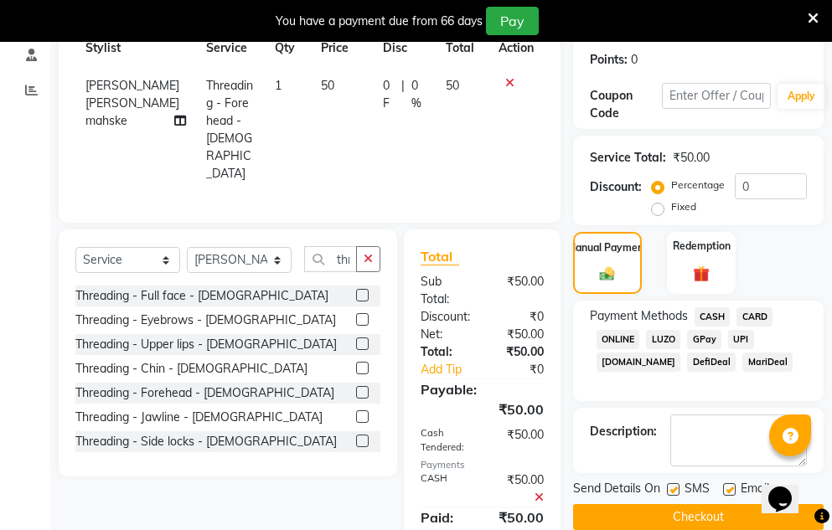
scroll to position [329, 0]
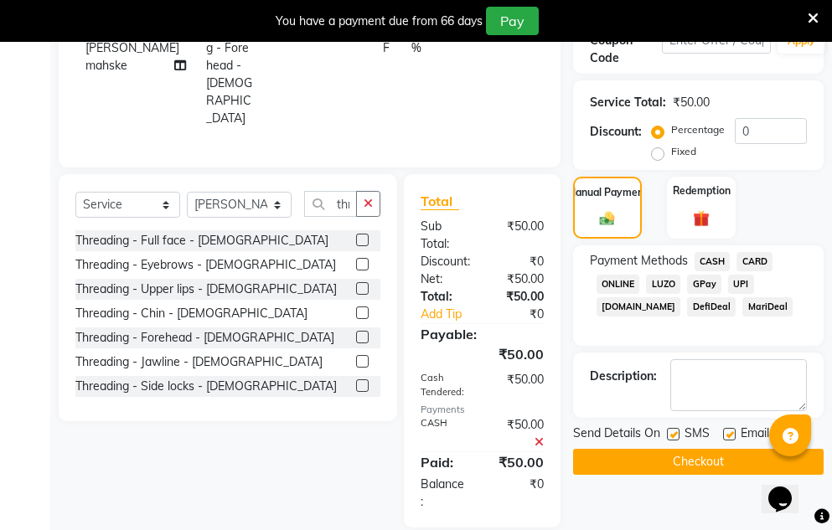
click at [656, 460] on button "Checkout" at bounding box center [698, 462] width 250 height 26
